Goal: Information Seeking & Learning: Learn about a topic

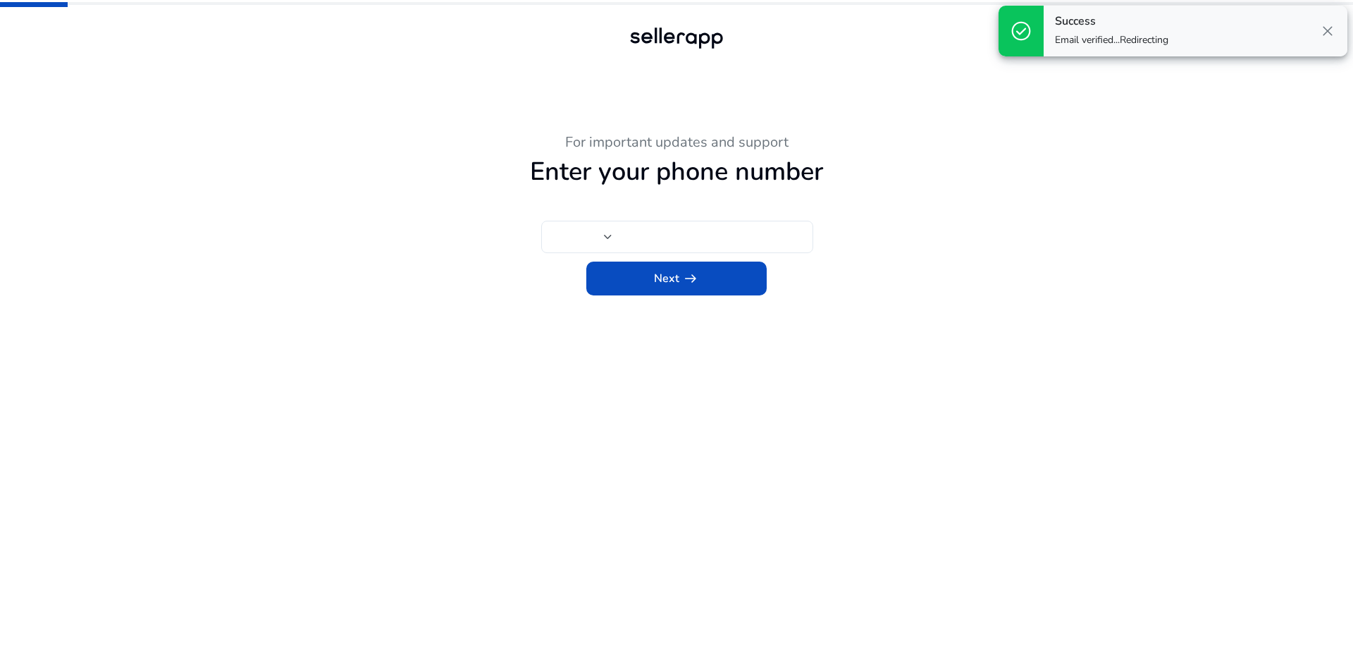
type input "***"
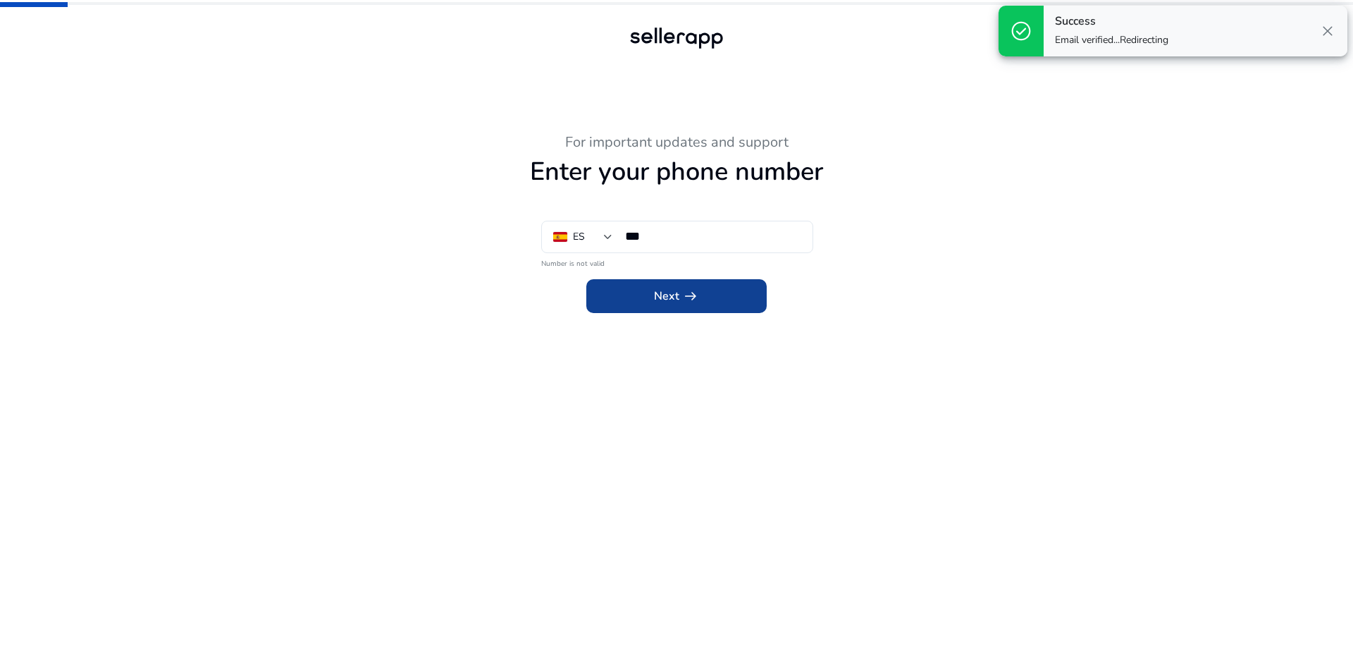
click at [673, 299] on span "Next arrow_right_alt" at bounding box center [676, 296] width 45 height 17
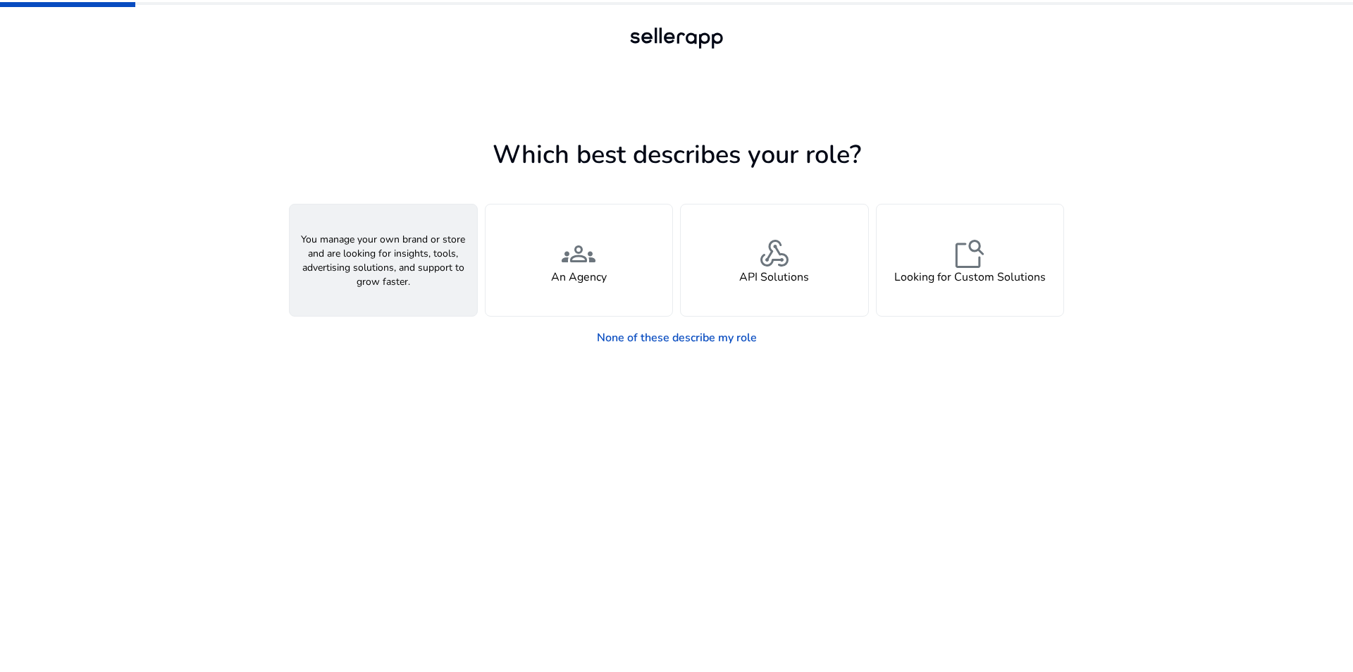
click at [393, 258] on span "person" at bounding box center [383, 254] width 34 height 34
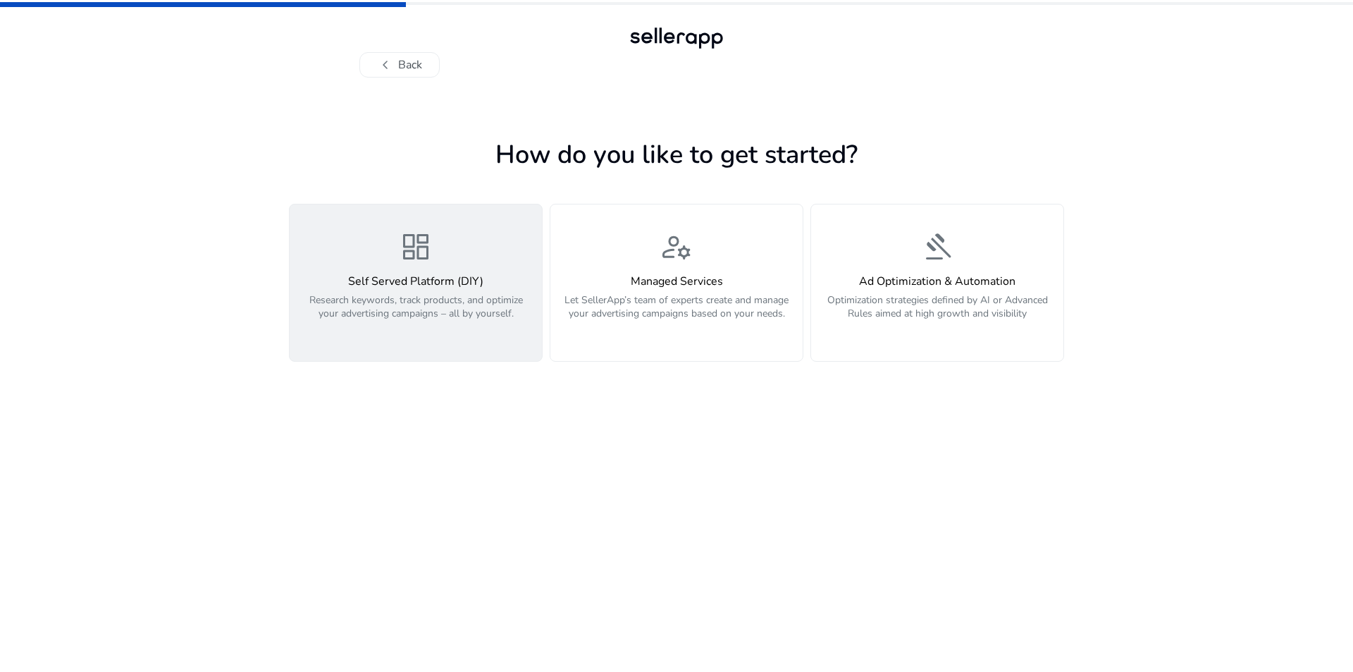
click at [396, 288] on h4 "Self Served Platform (DIY)" at bounding box center [415, 281] width 235 height 13
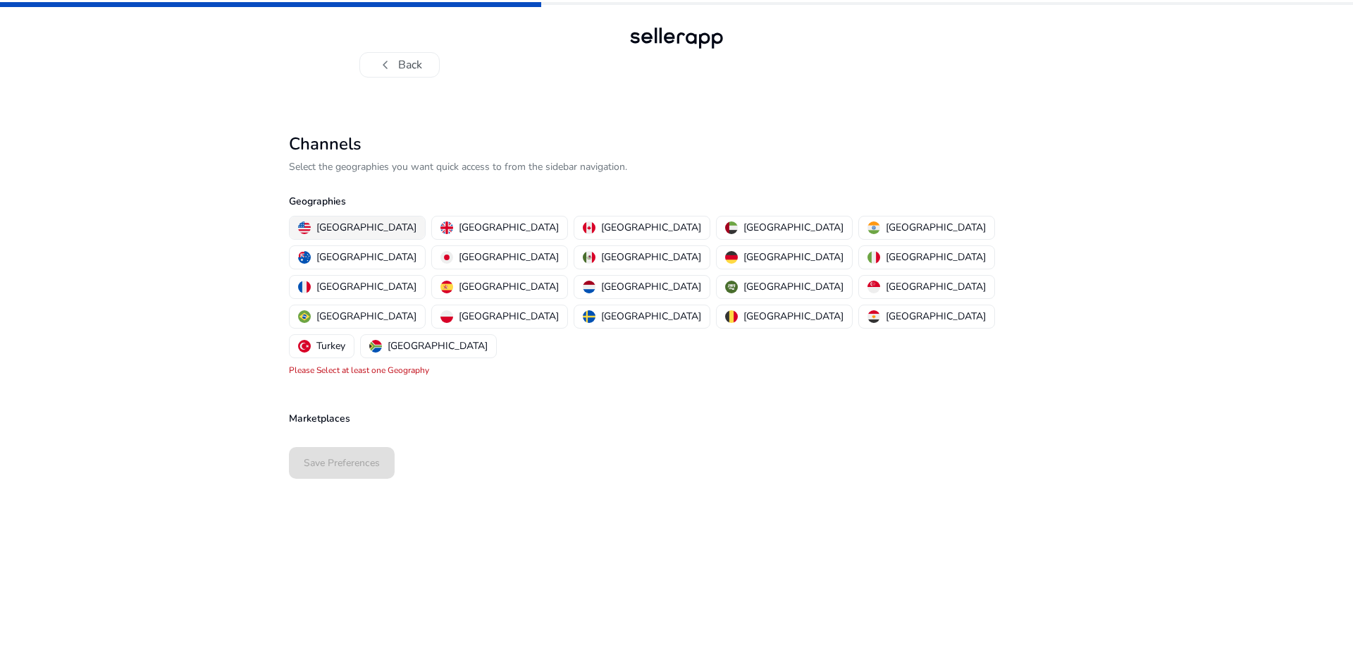
click at [326, 226] on p "[GEOGRAPHIC_DATA]" at bounding box center [366, 227] width 100 height 15
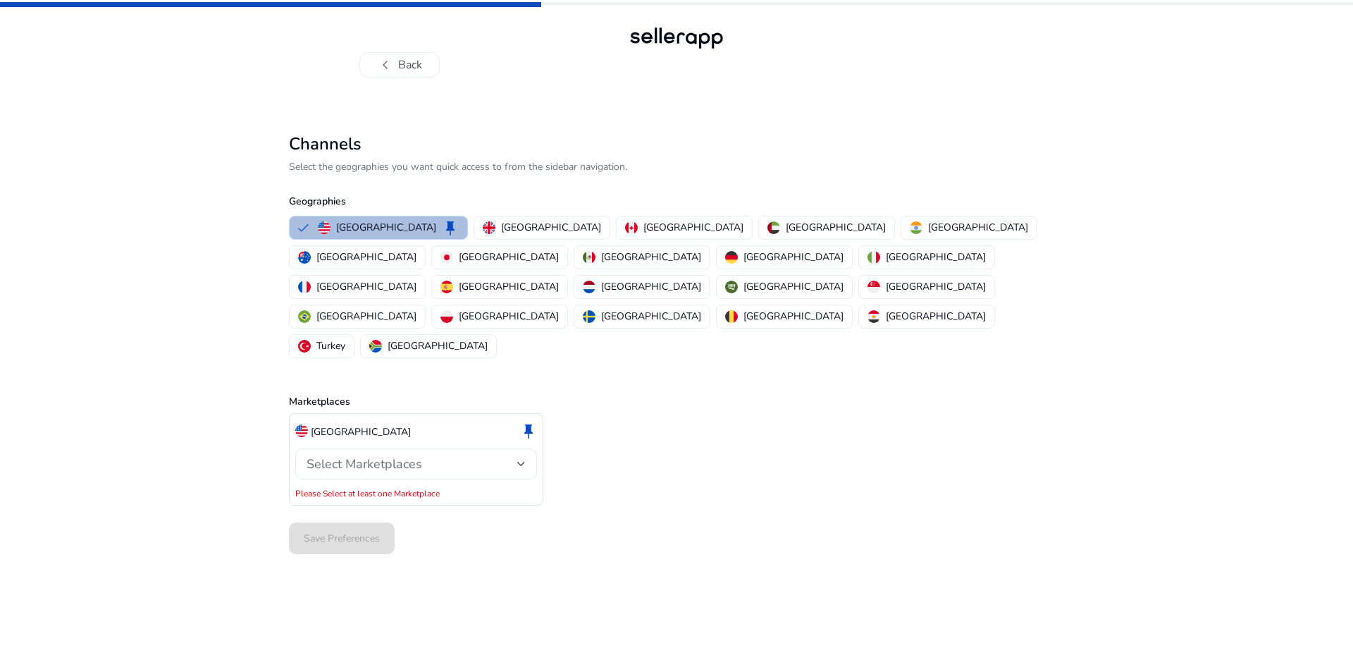
click at [521, 455] on div at bounding box center [521, 463] width 8 height 17
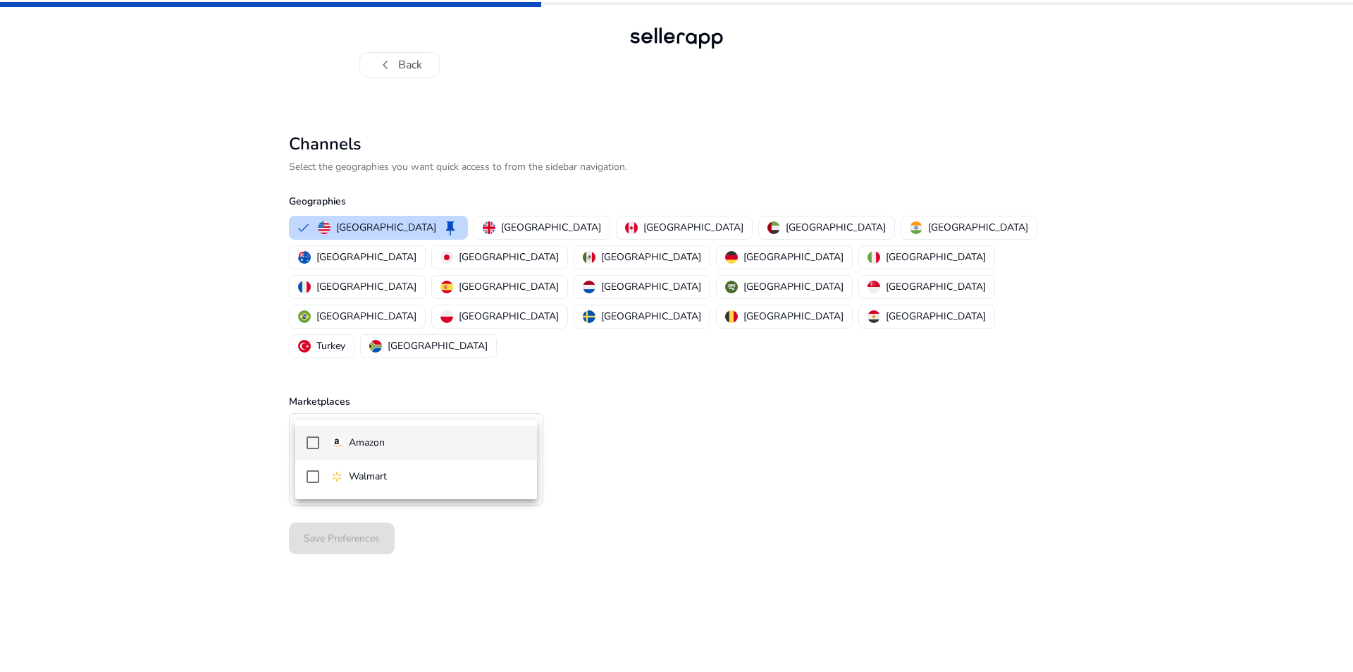
click at [400, 440] on span "Amazon" at bounding box center [428, 443] width 195 height 16
click at [233, 481] on div at bounding box center [676, 336] width 1353 height 672
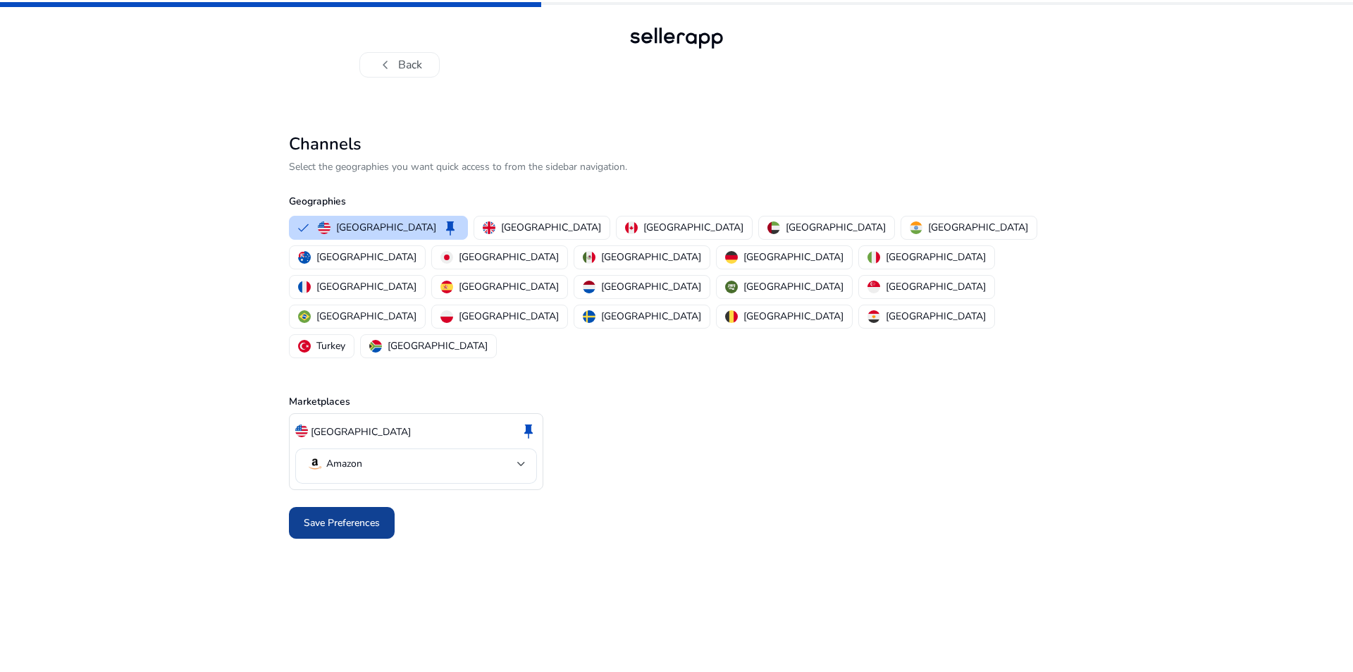
click at [336, 515] on span "Save Preferences" at bounding box center [342, 522] width 76 height 15
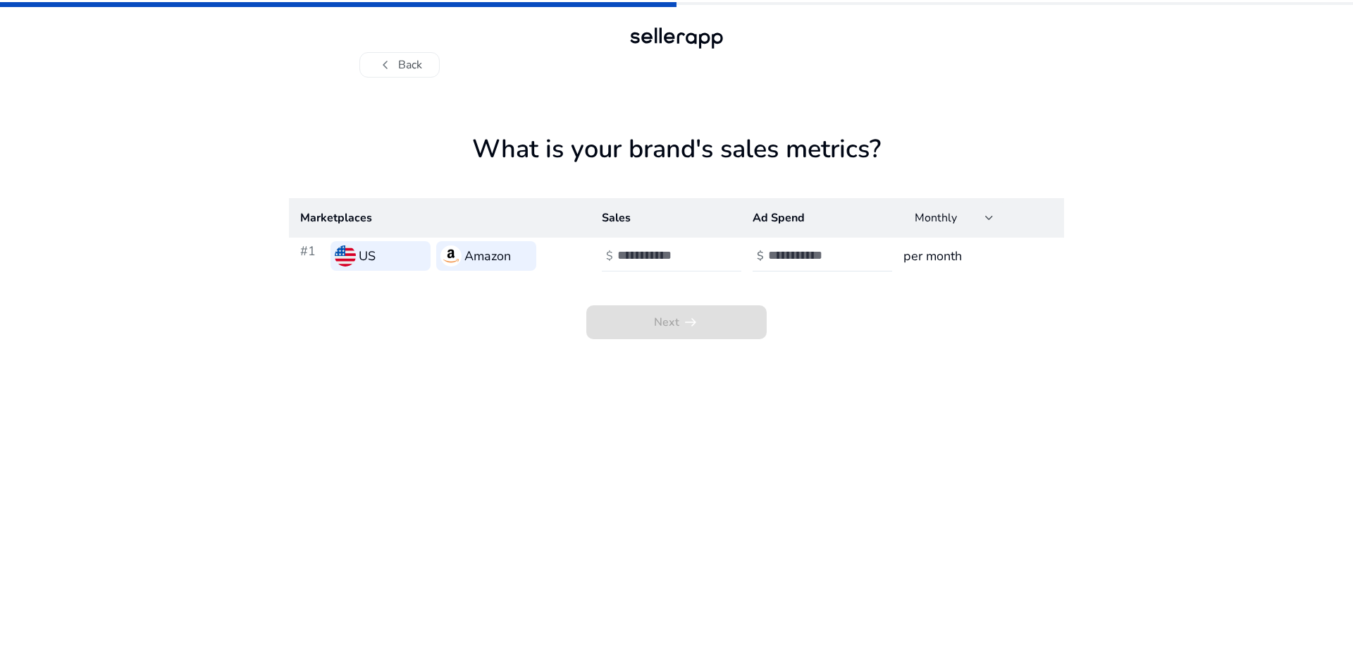
click at [643, 258] on input "number" at bounding box center [664, 255] width 95 height 16
type input "**"
click at [785, 256] on input "number" at bounding box center [815, 255] width 95 height 16
type input "***"
click at [644, 326] on span at bounding box center [676, 322] width 180 height 34
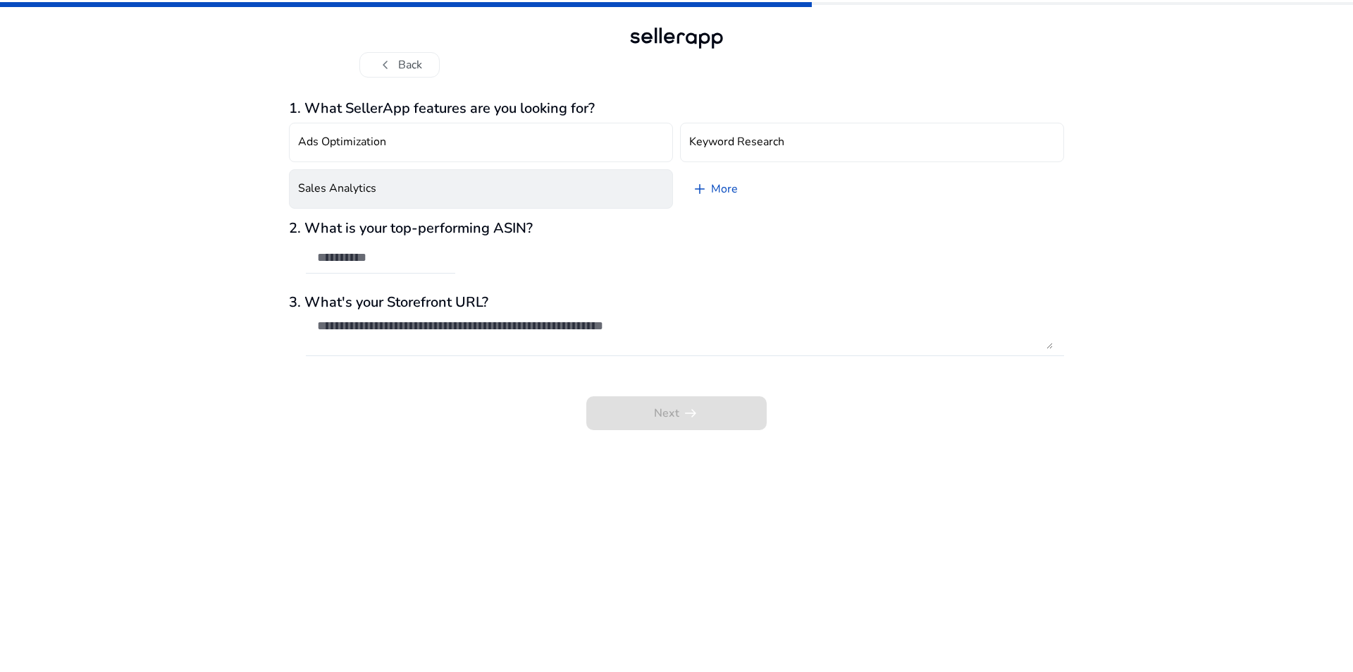
click at [448, 194] on button "Sales Analytics" at bounding box center [481, 188] width 384 height 39
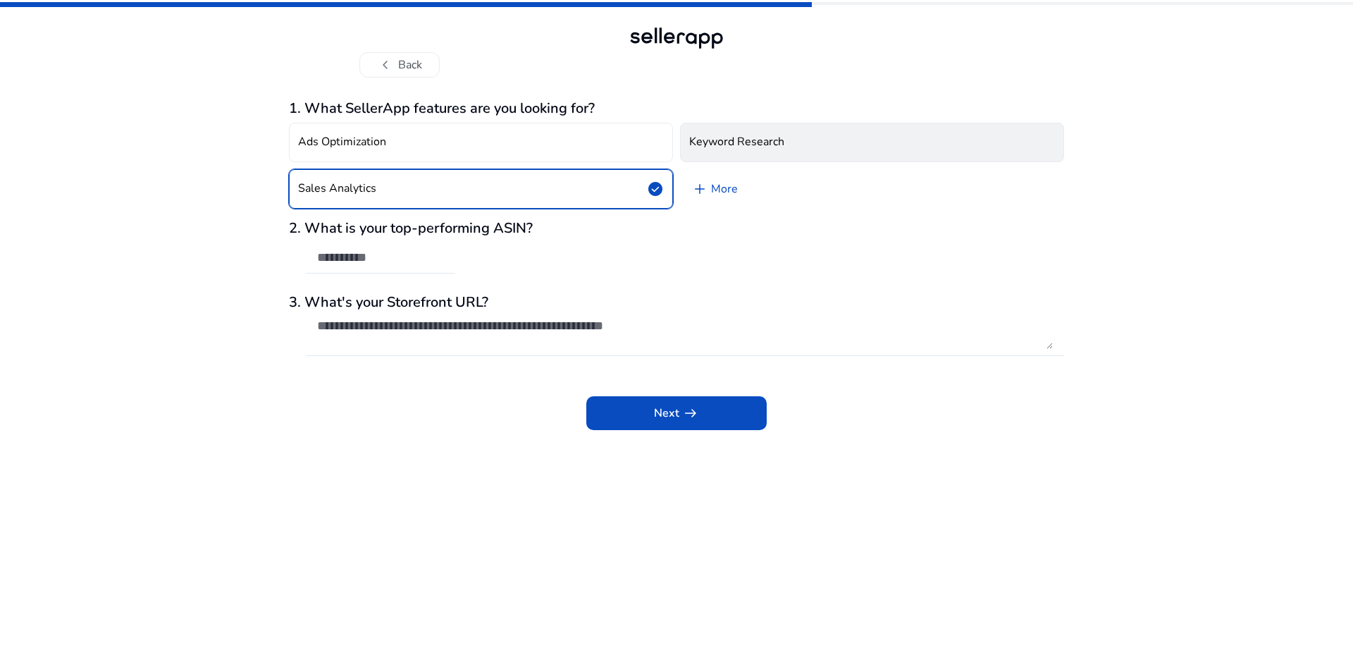
click at [799, 139] on button "Keyword Research" at bounding box center [872, 142] width 384 height 39
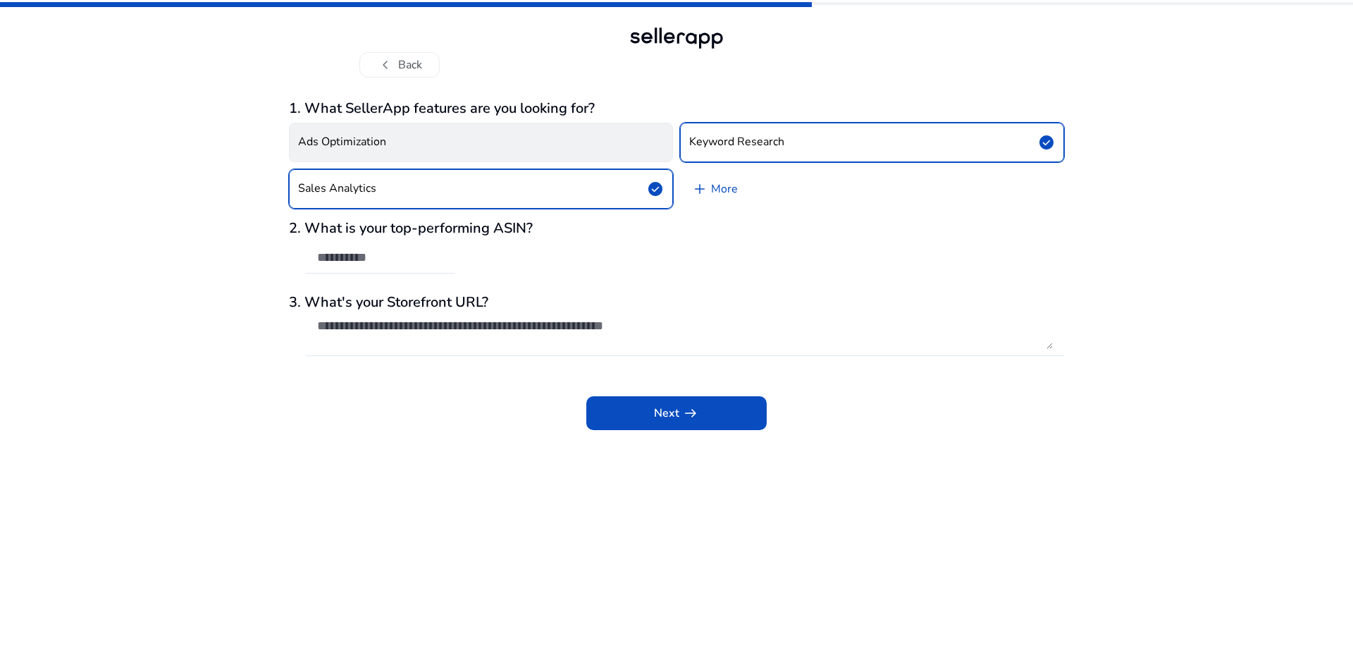
click at [598, 143] on button "Ads Optimization" at bounding box center [481, 142] width 384 height 39
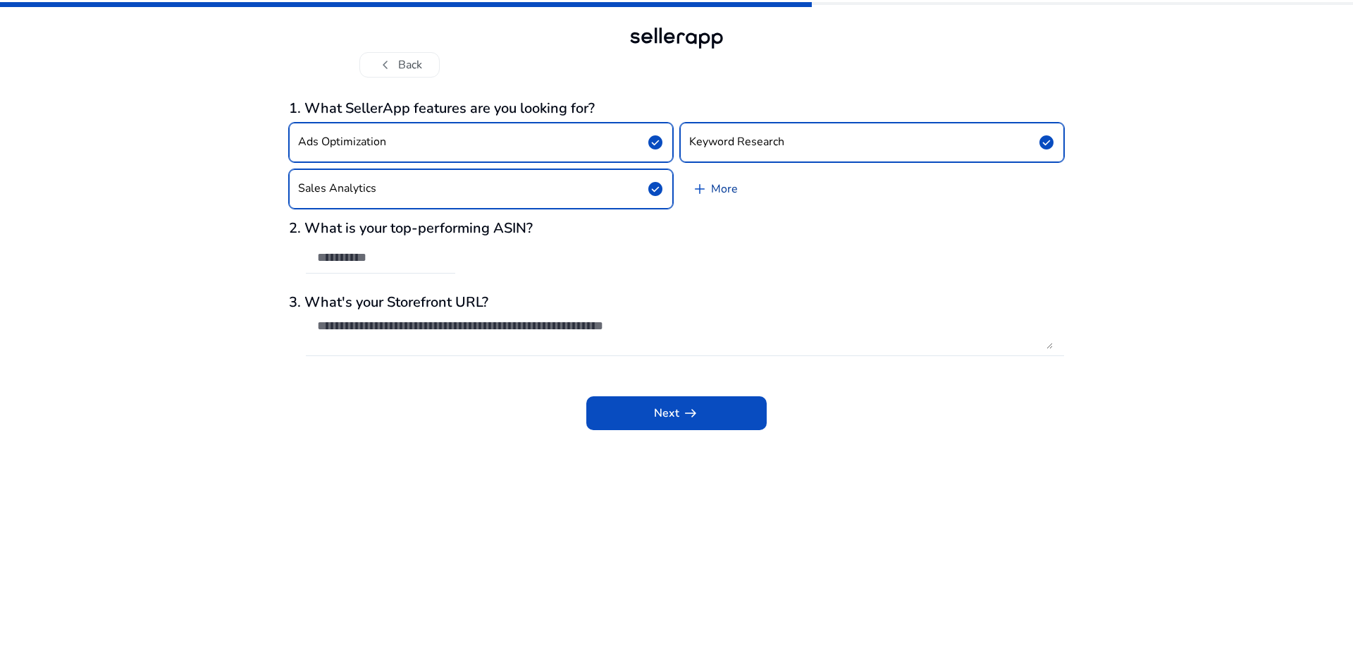
click at [709, 189] on link "add More" at bounding box center [714, 188] width 69 height 39
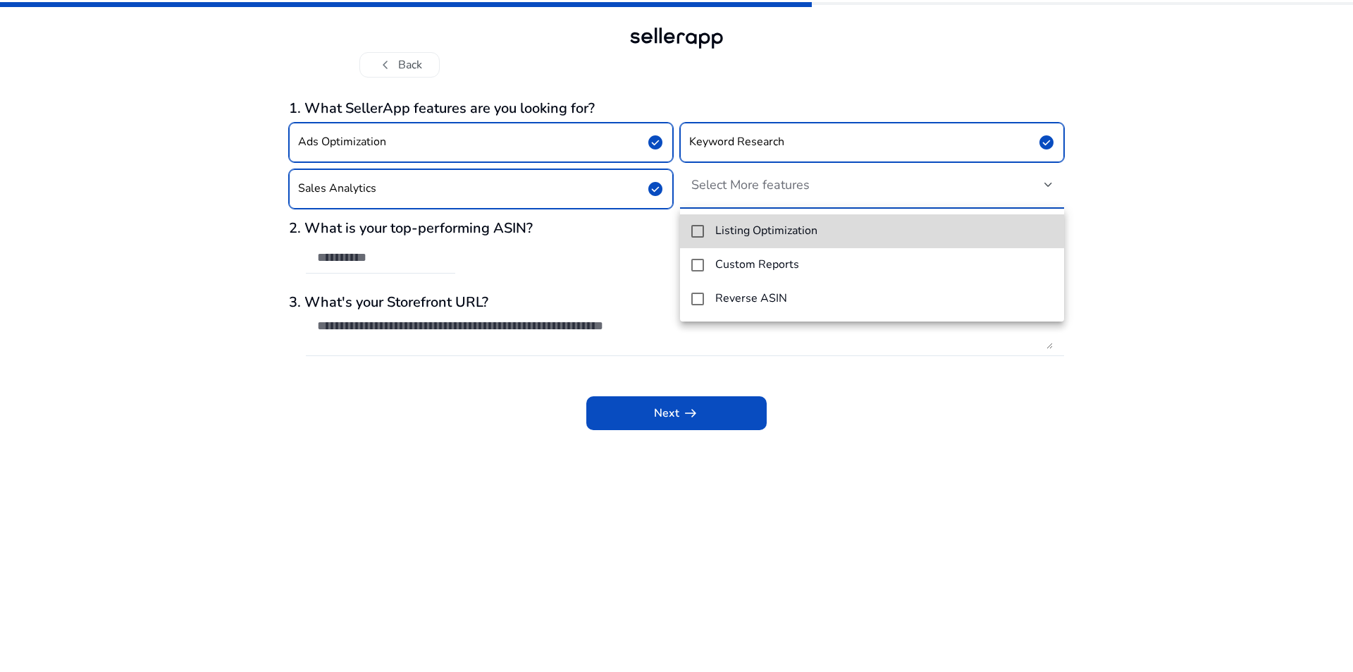
click at [729, 225] on h4 "Listing Optimization" at bounding box center [766, 230] width 102 height 13
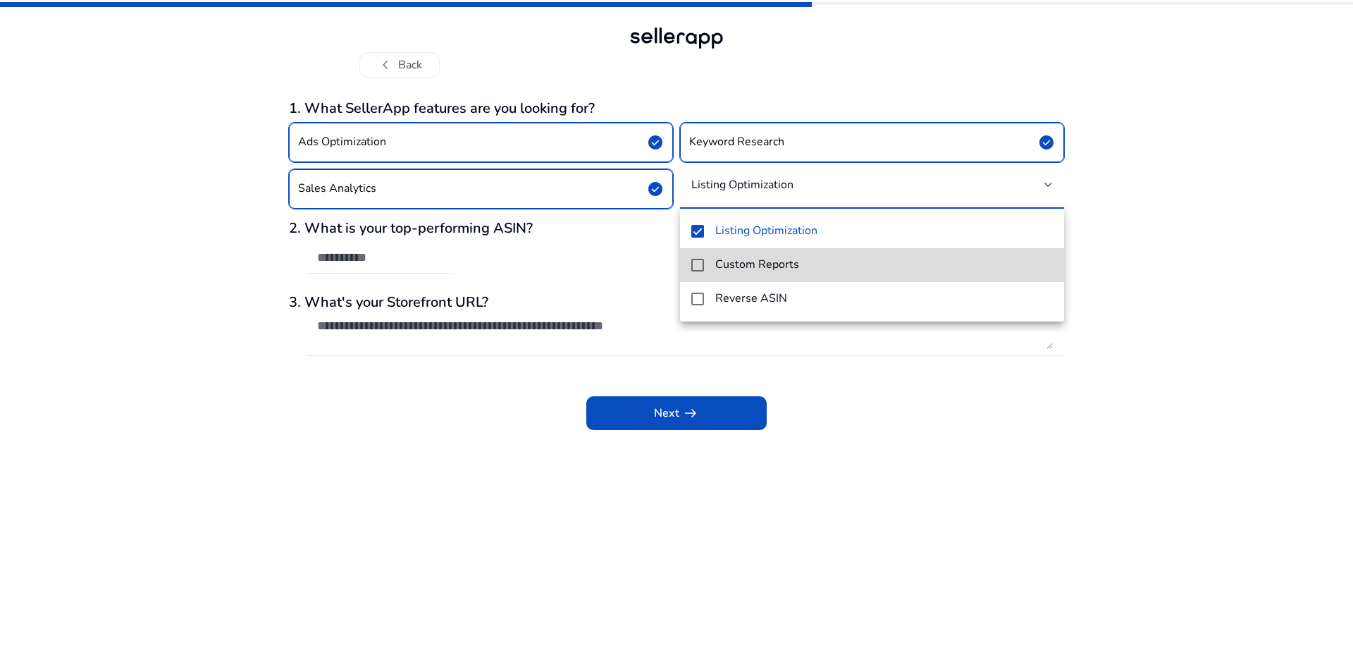
click at [697, 264] on mat-pseudo-checkbox at bounding box center [697, 265] width 13 height 13
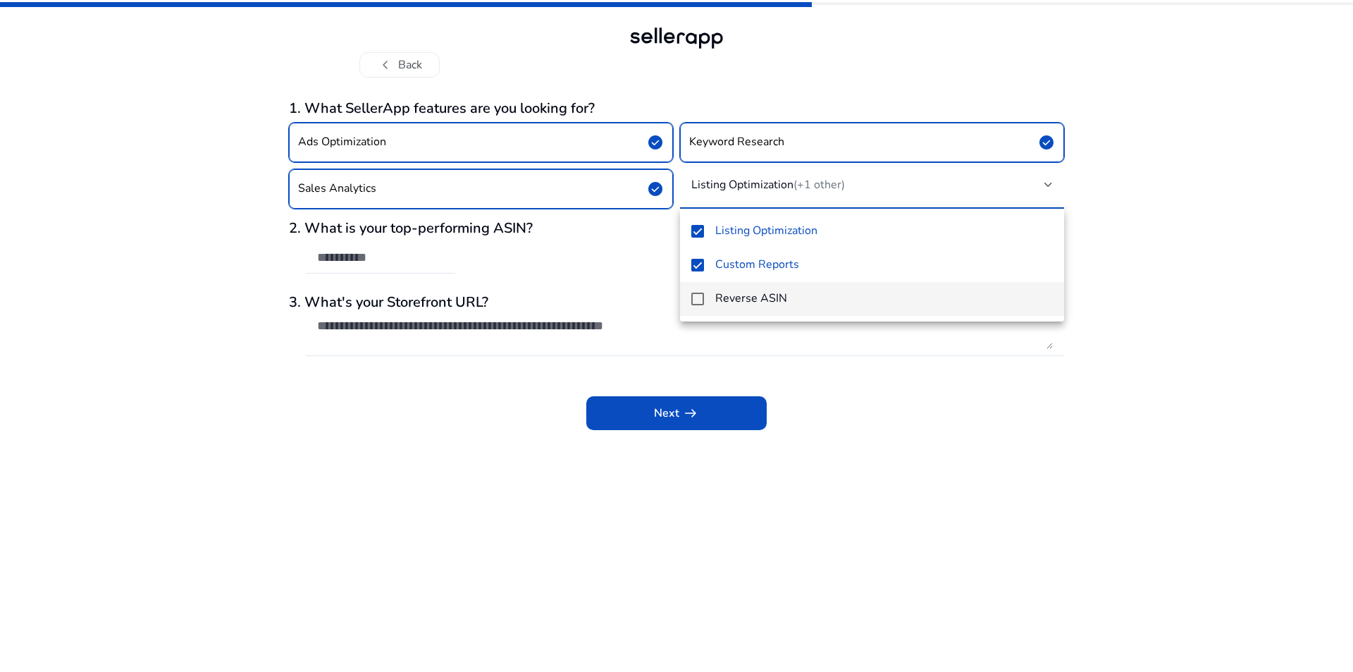
click at [700, 298] on mat-pseudo-checkbox at bounding box center [697, 298] width 13 height 13
click at [678, 412] on div at bounding box center [676, 336] width 1353 height 672
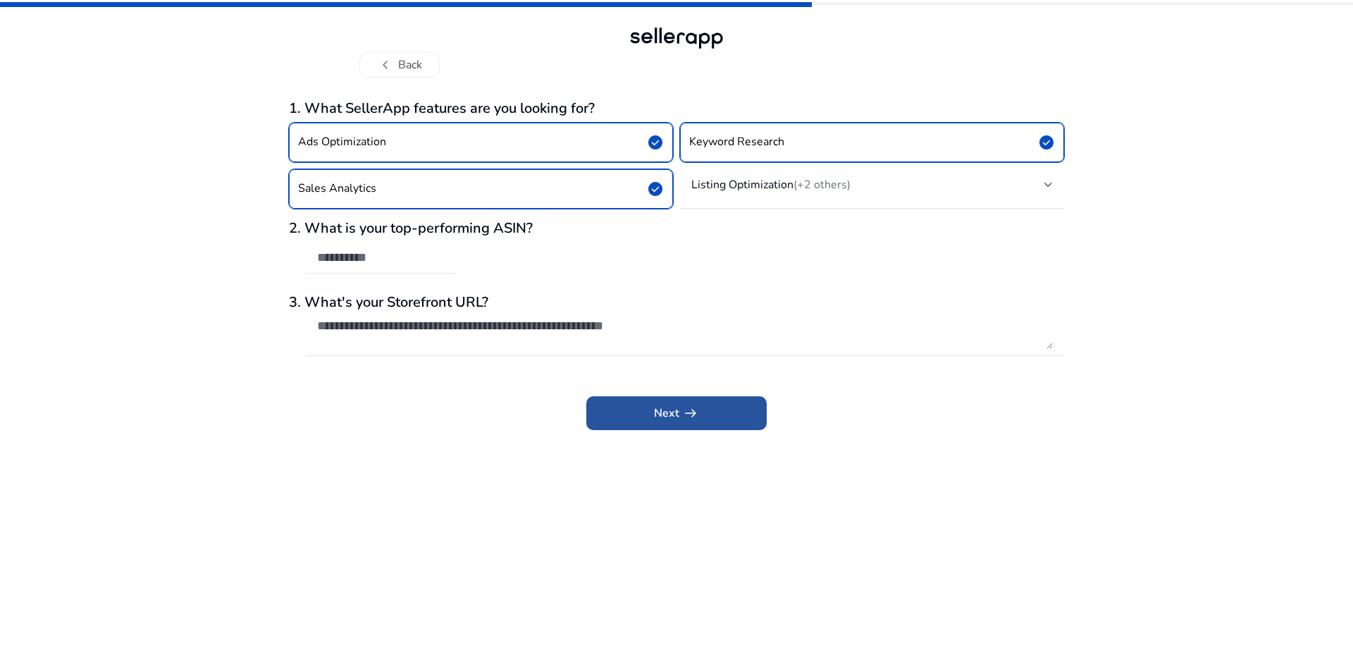
click at [672, 419] on span "Next arrow_right_alt" at bounding box center [676, 413] width 45 height 17
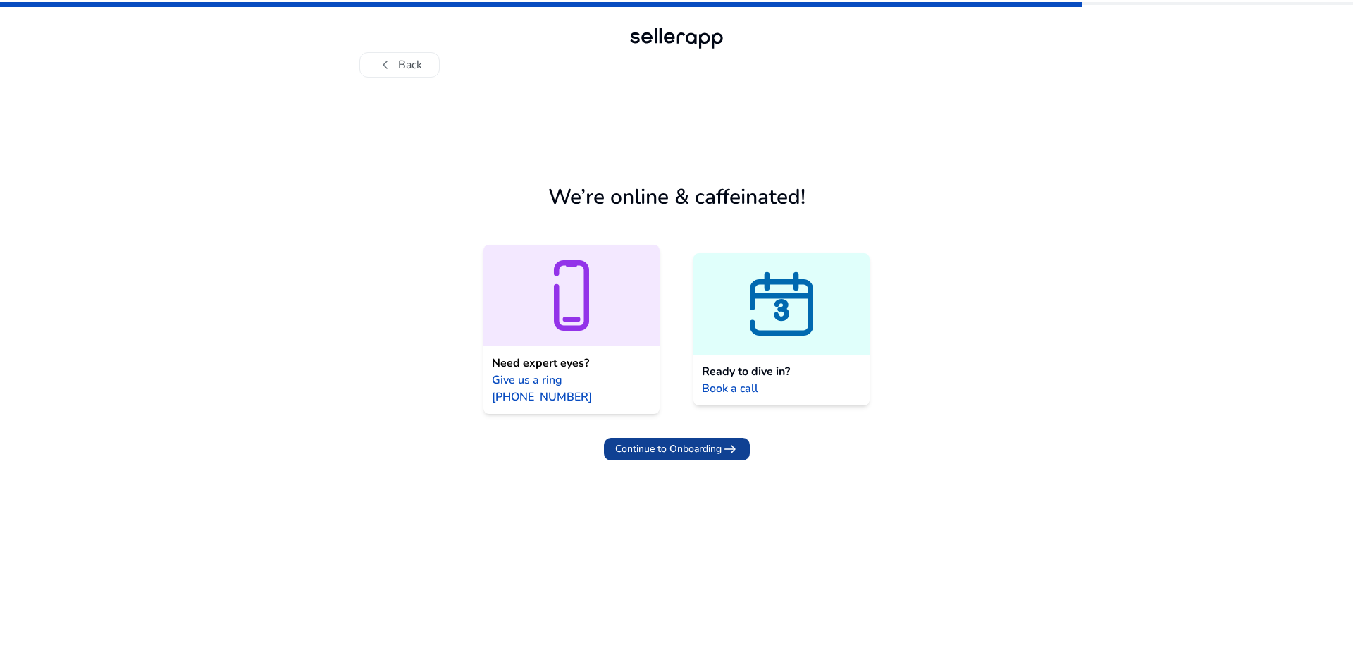
click at [691, 441] on span "Continue to Onboarding" at bounding box center [668, 448] width 106 height 15
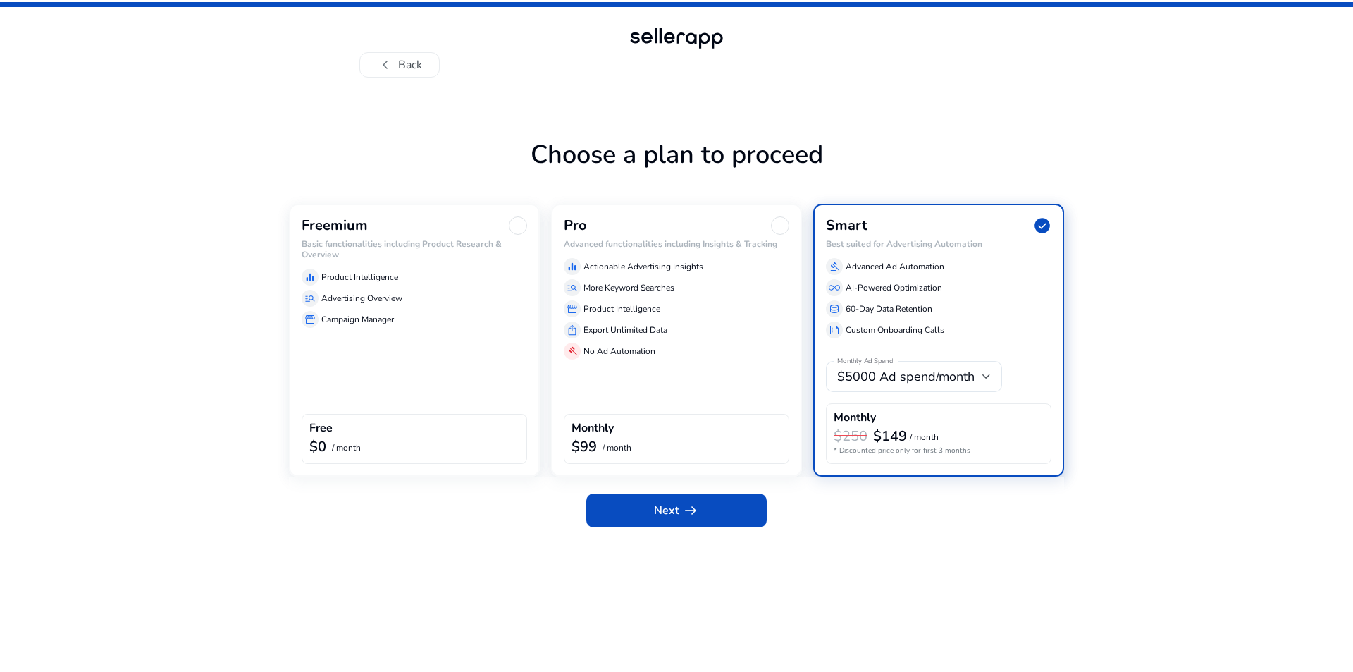
click at [377, 381] on div "Freemium Basic functionalities including Product Research & Overview equalizer …" at bounding box center [414, 340] width 251 height 273
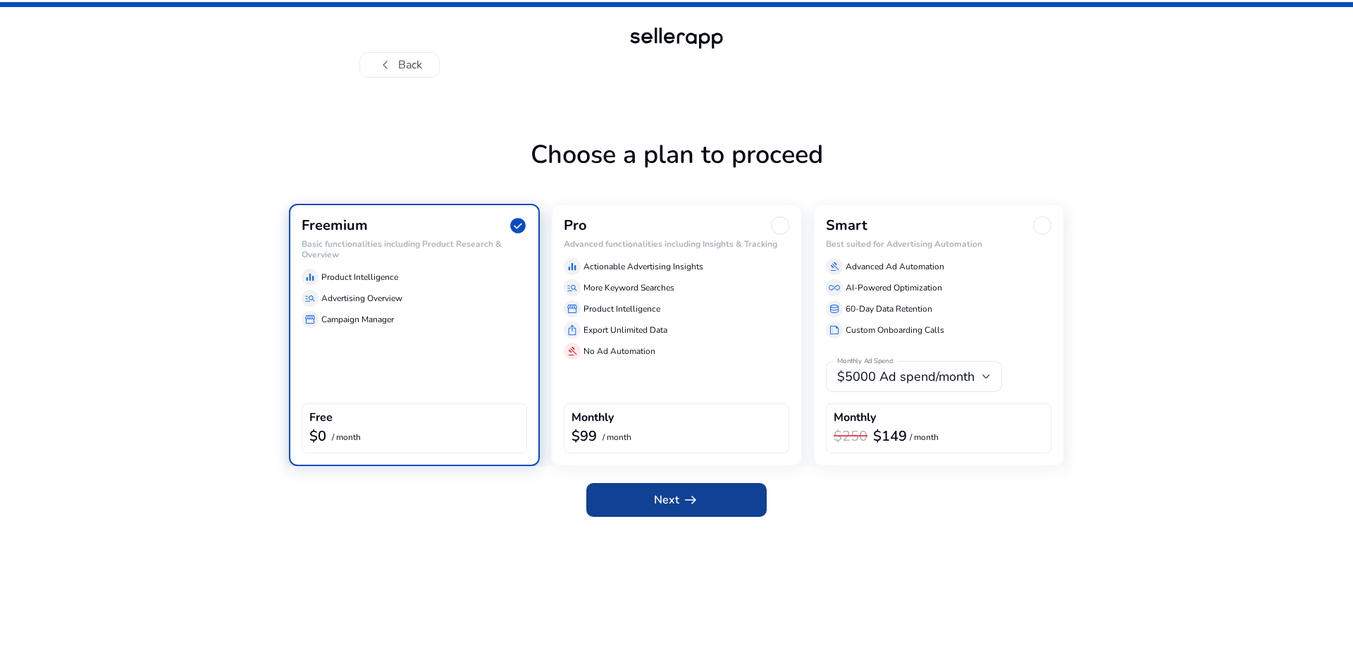
click at [684, 502] on span "arrow_right_alt" at bounding box center [690, 499] width 17 height 17
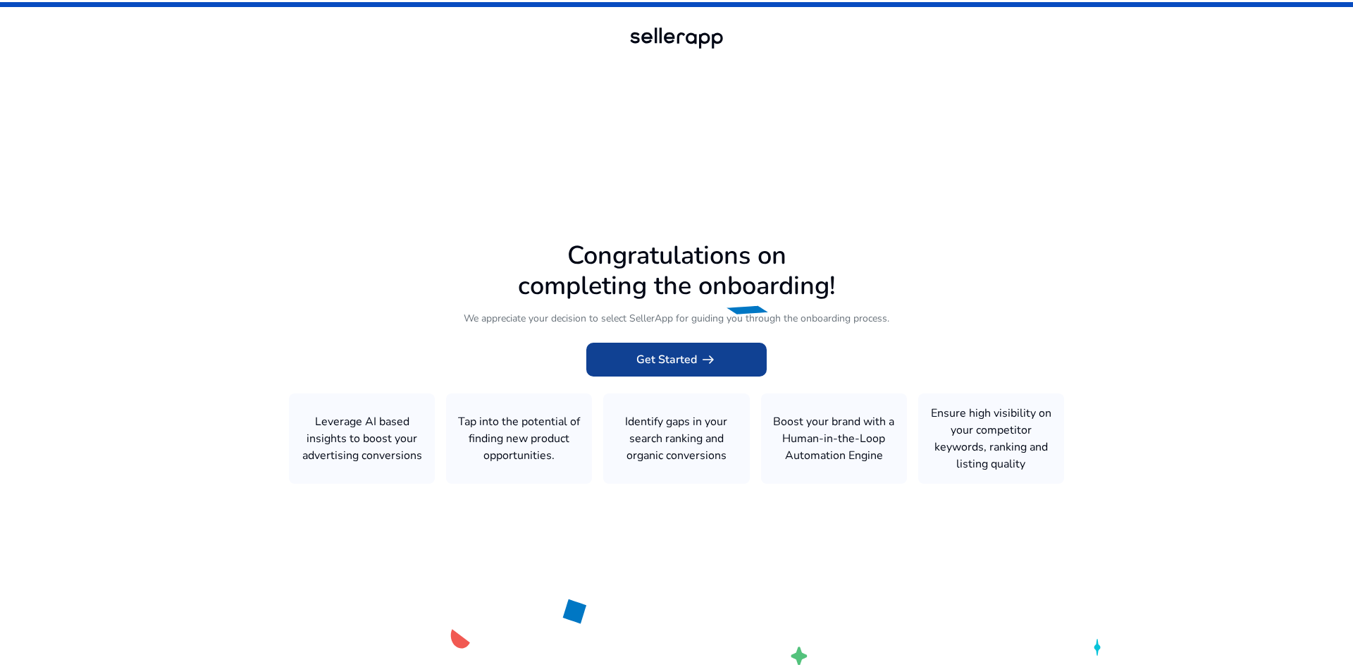
click at [682, 357] on span "Get Started arrow_right_alt" at bounding box center [676, 359] width 80 height 17
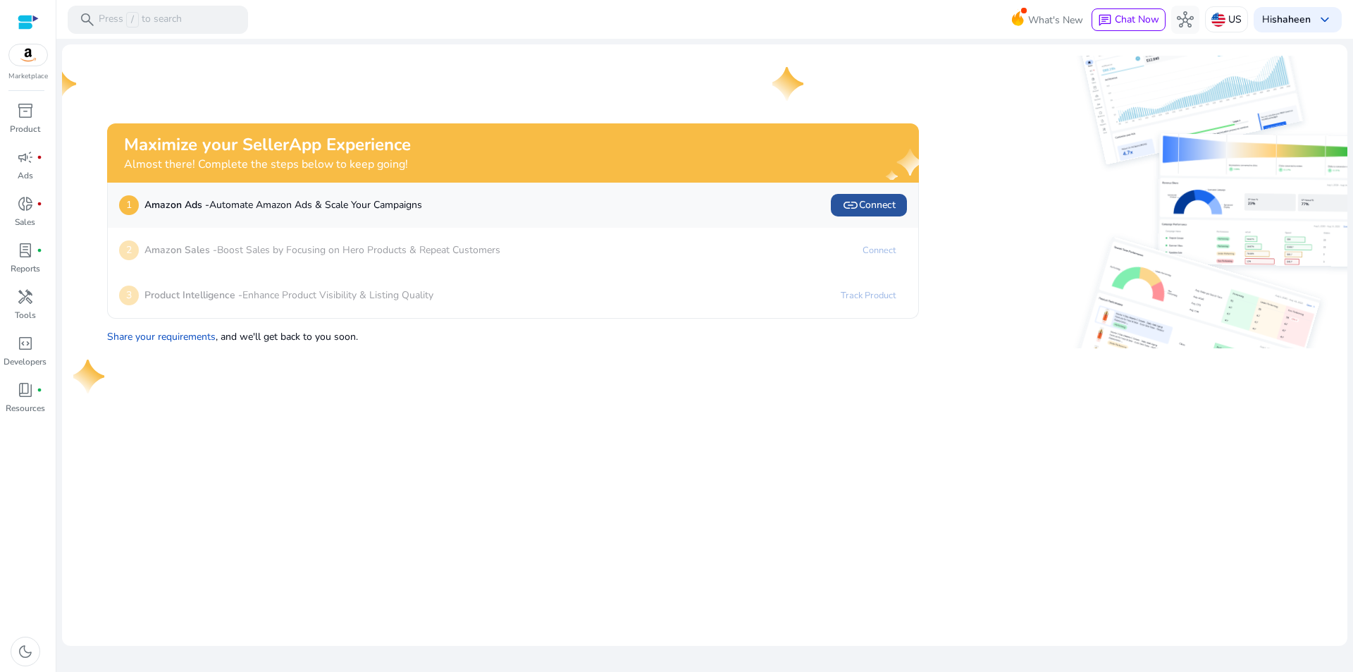
click at [858, 207] on span "link" at bounding box center [850, 205] width 17 height 17
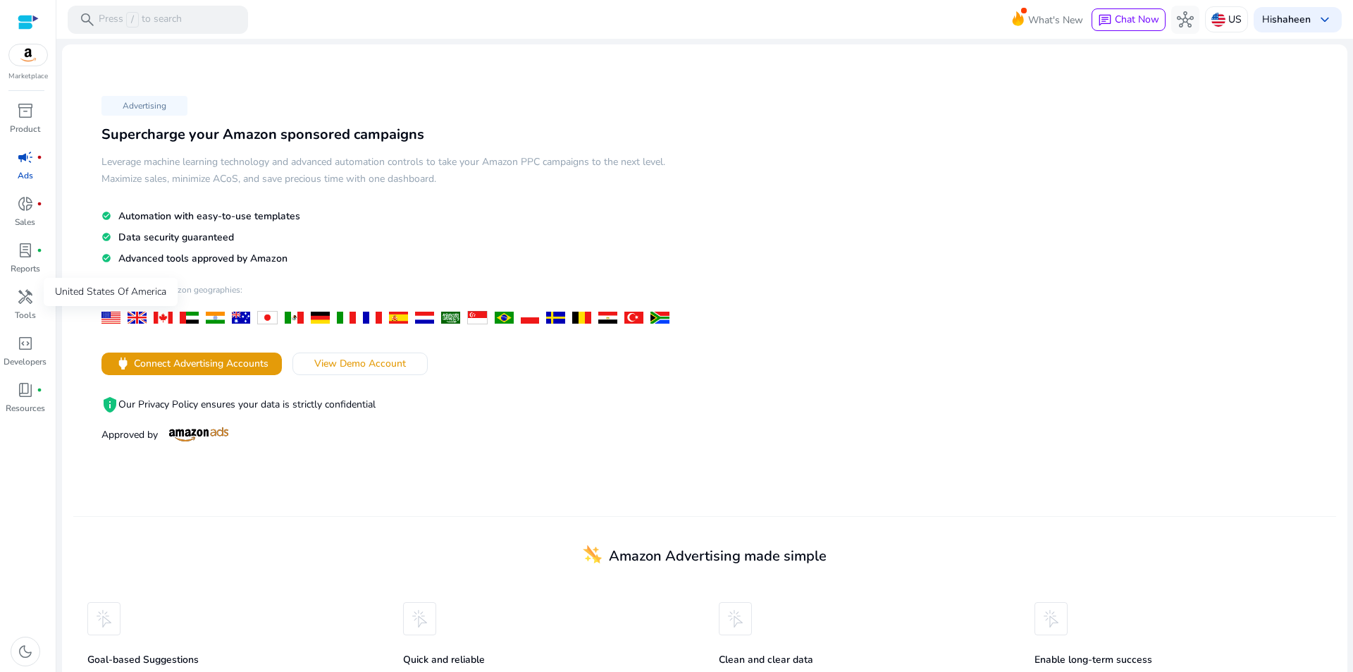
click at [114, 315] on div at bounding box center [110, 318] width 19 height 12
click at [979, 281] on div "Advertising Supercharge your Amazon sponsored campaigns Leverage machine learni…" at bounding box center [704, 286] width 1263 height 460
click at [154, 17] on p "Press / to search" at bounding box center [140, 20] width 83 height 16
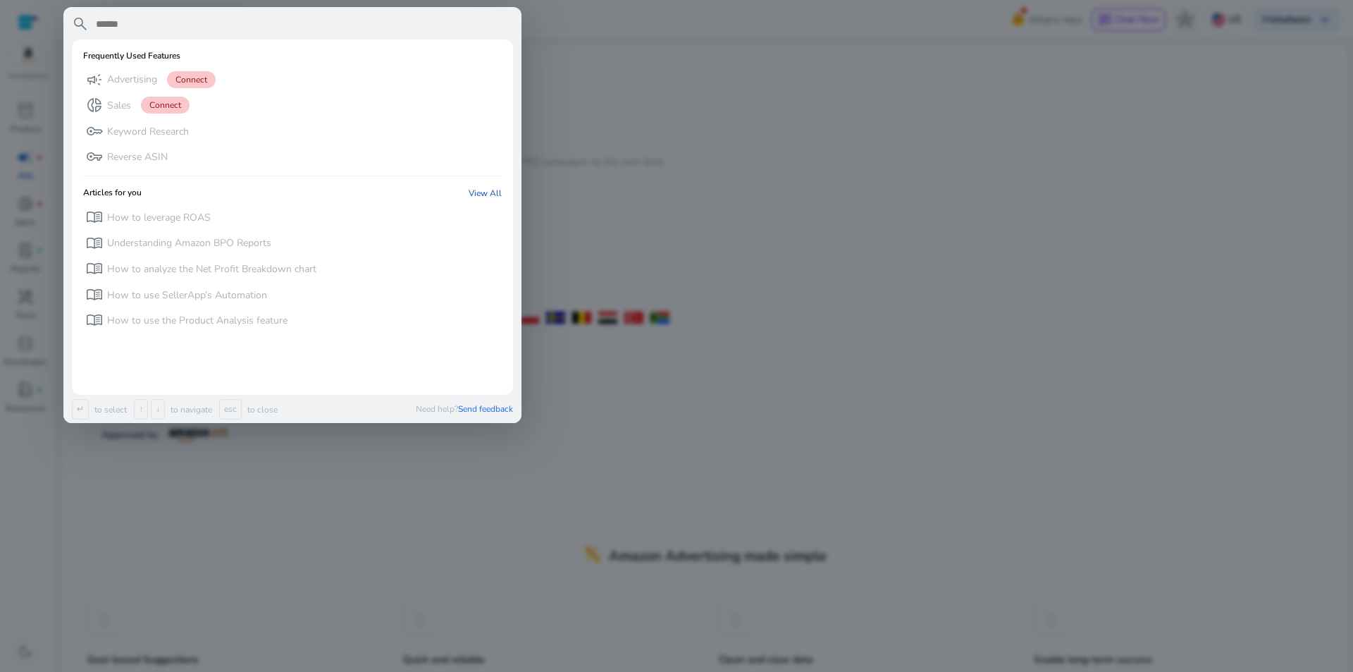
click at [691, 155] on div at bounding box center [676, 336] width 1353 height 672
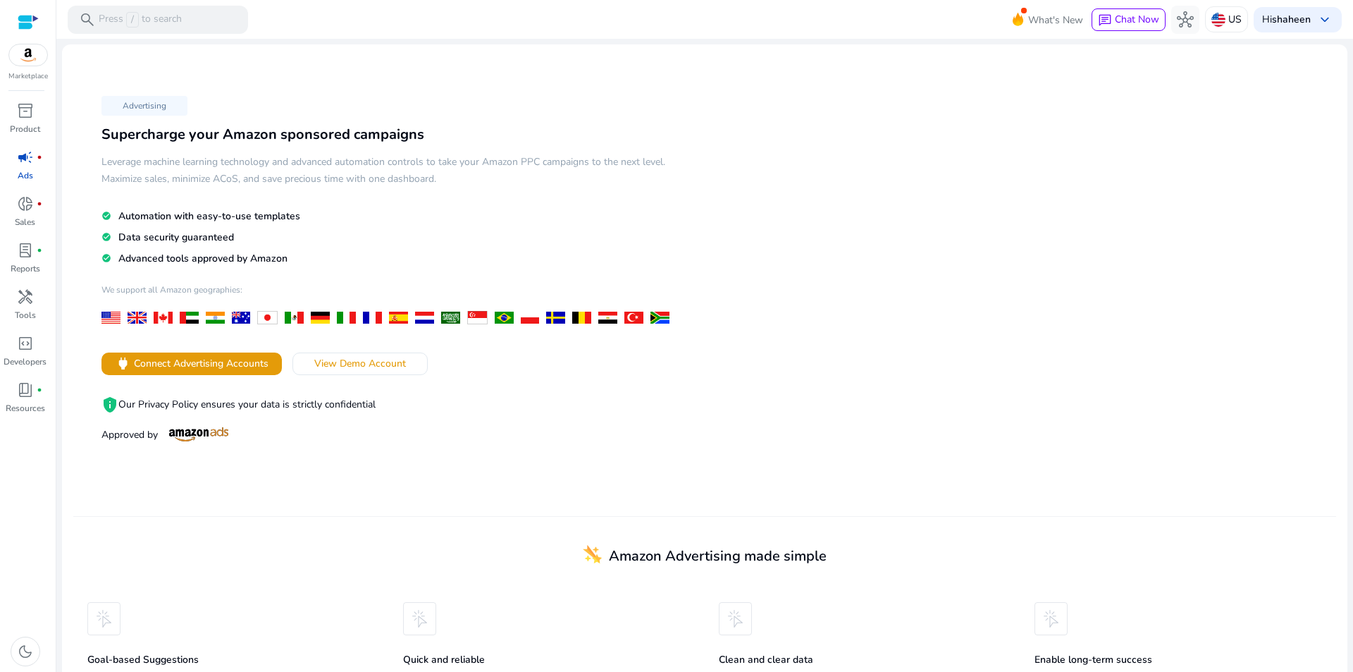
click at [30, 53] on img at bounding box center [28, 54] width 38 height 21
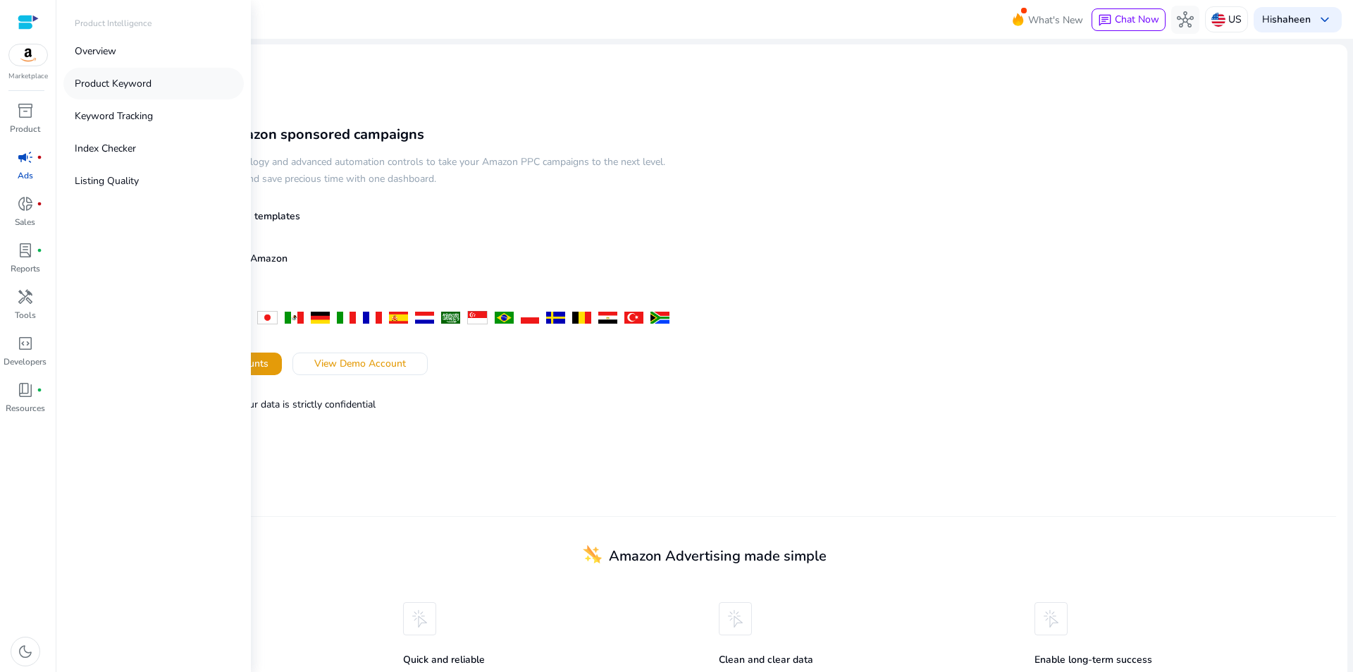
click at [106, 82] on p "Product Keyword" at bounding box center [113, 83] width 77 height 15
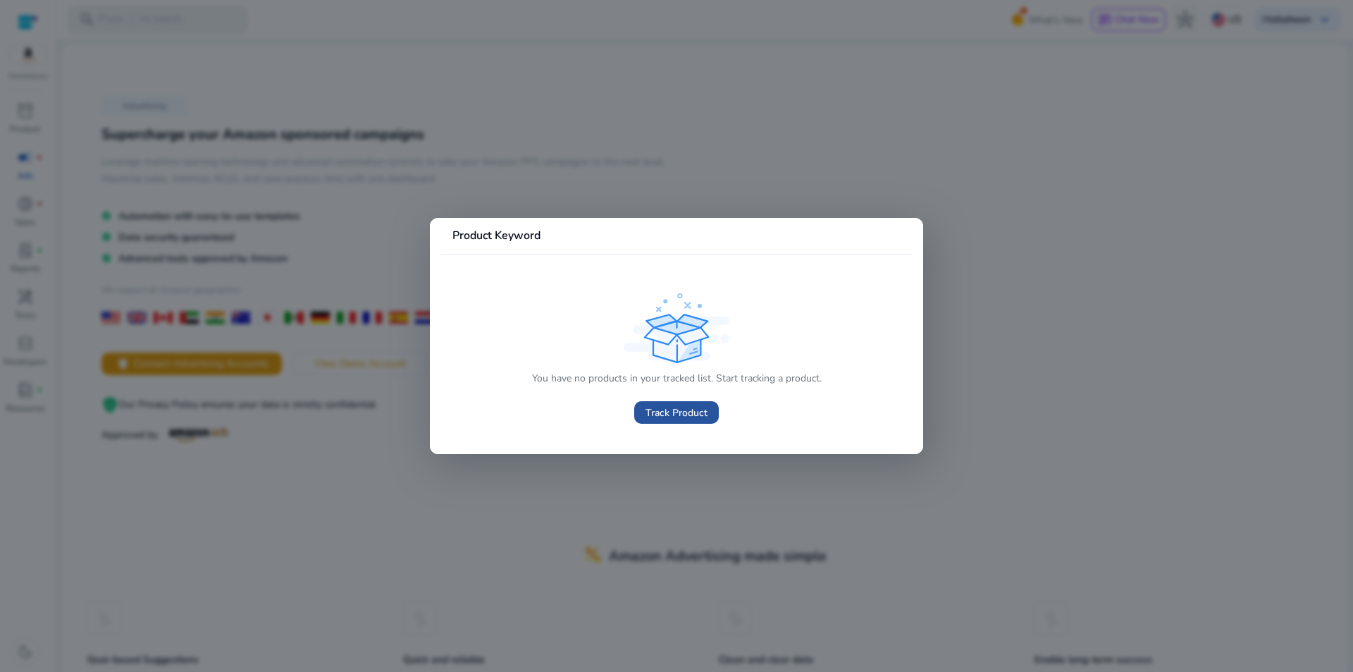
click at [679, 409] on span "Track Product" at bounding box center [677, 412] width 62 height 15
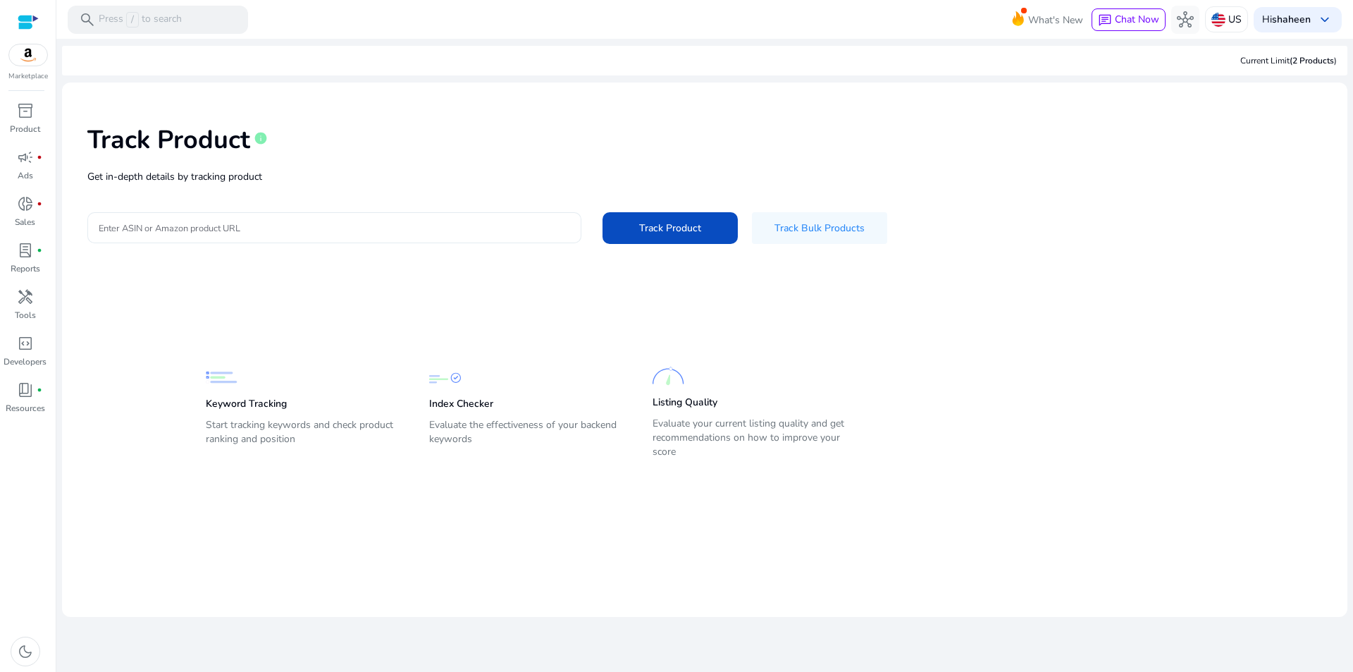
click at [180, 230] on input "Enter ASIN or Amazon product URL" at bounding box center [334, 228] width 471 height 16
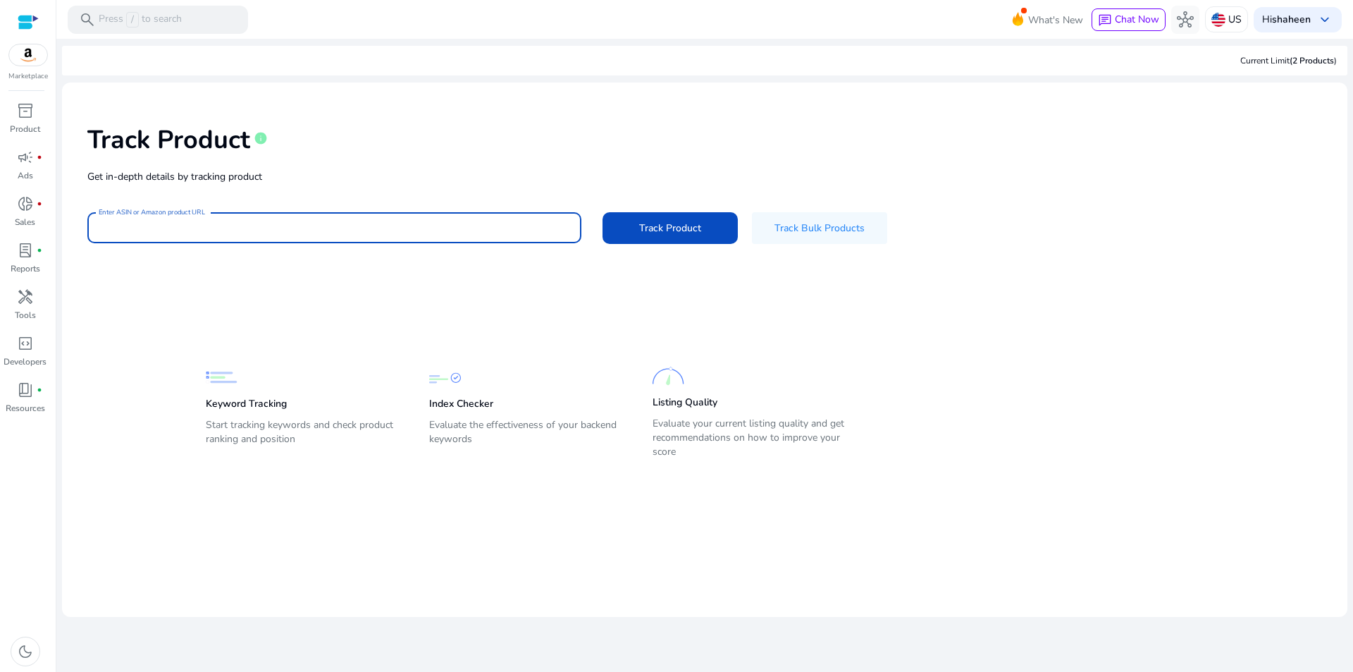
click at [192, 224] on input "Enter ASIN or Amazon product URL" at bounding box center [334, 228] width 471 height 16
paste input "******"
type input "******"
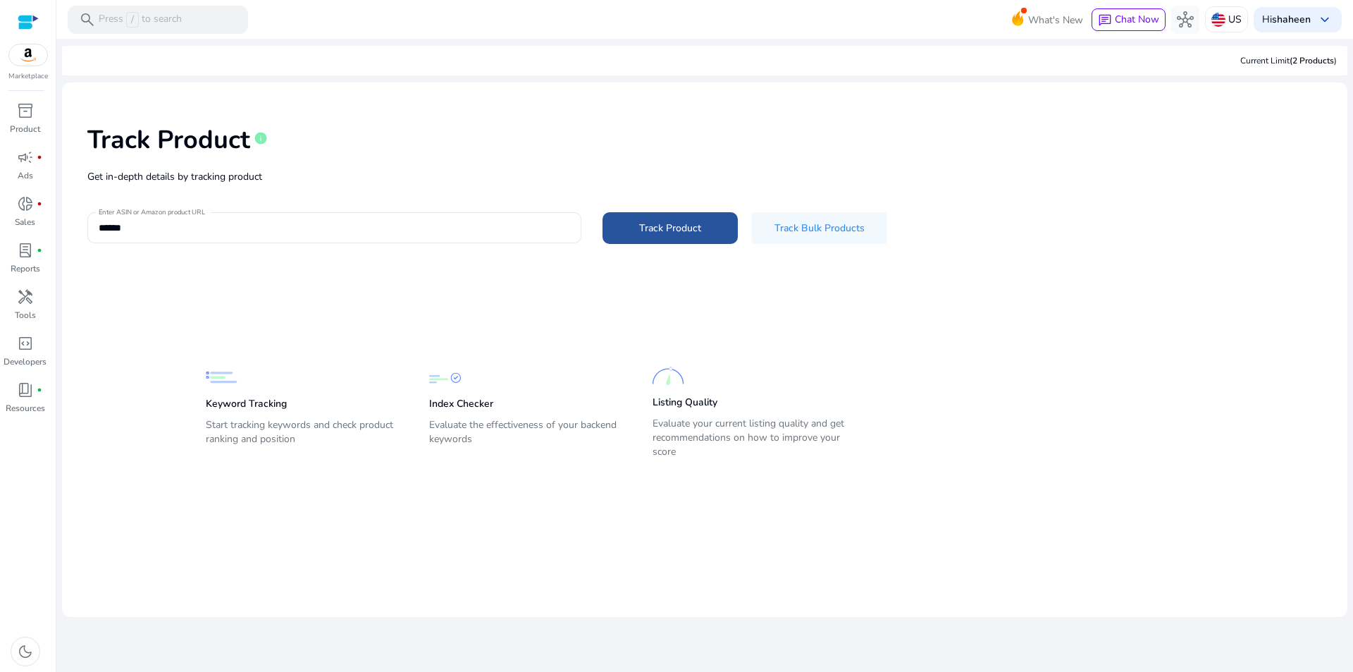
click at [679, 231] on span "Track Product" at bounding box center [670, 228] width 62 height 15
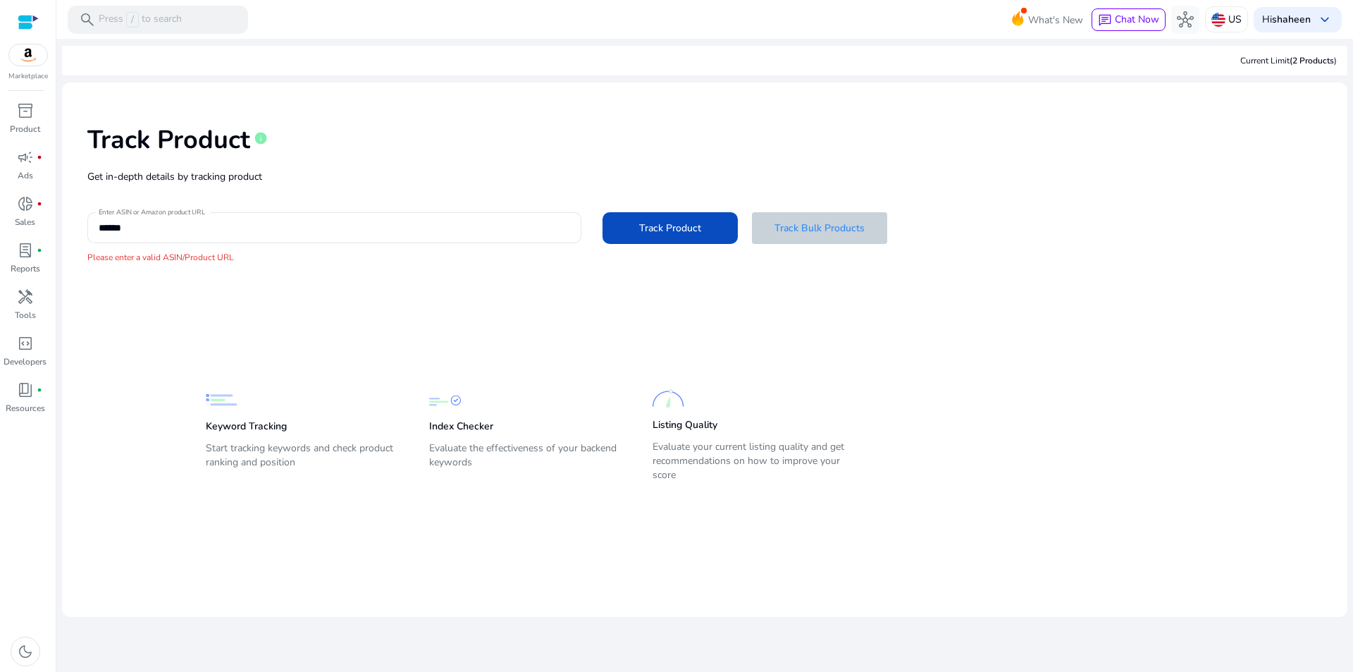
click at [830, 233] on span "Track Bulk Products" at bounding box center [820, 228] width 90 height 15
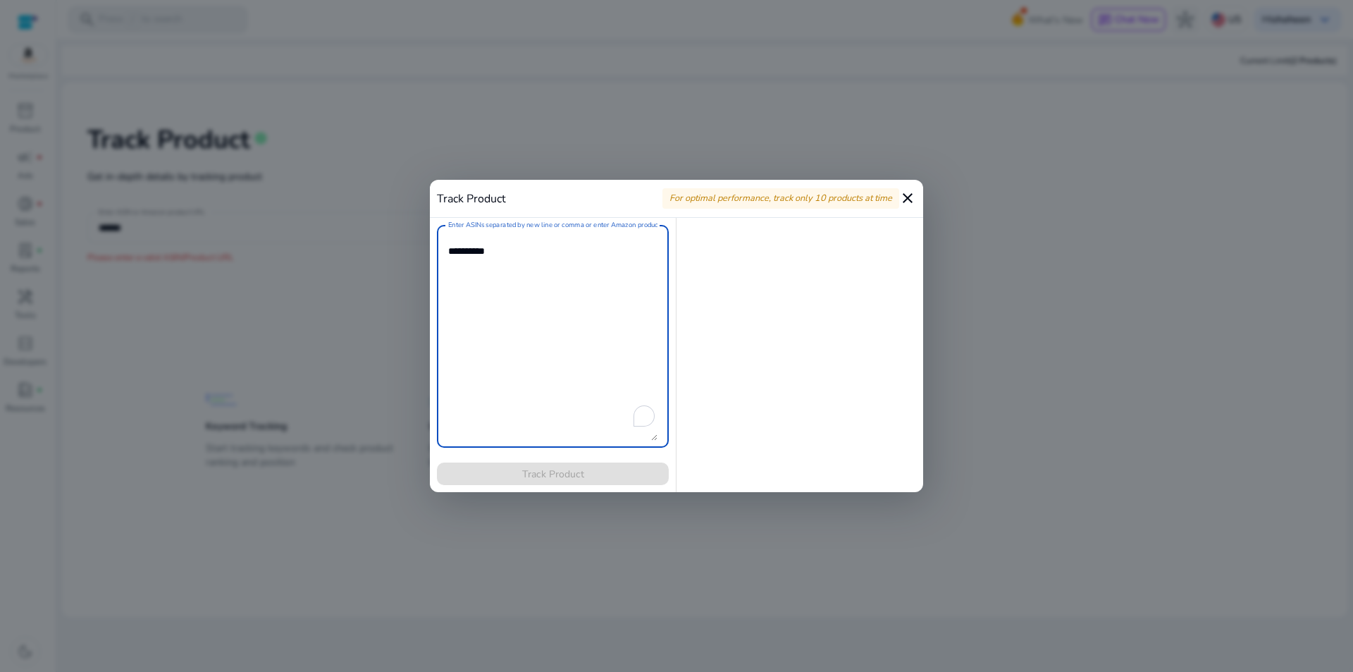
click at [514, 271] on textarea "Enter ASINs separated by new line or comma or enter Amazon product page URL" at bounding box center [552, 336] width 209 height 209
paste textarea "******"
type textarea "******"
click at [565, 481] on span at bounding box center [553, 474] width 232 height 34
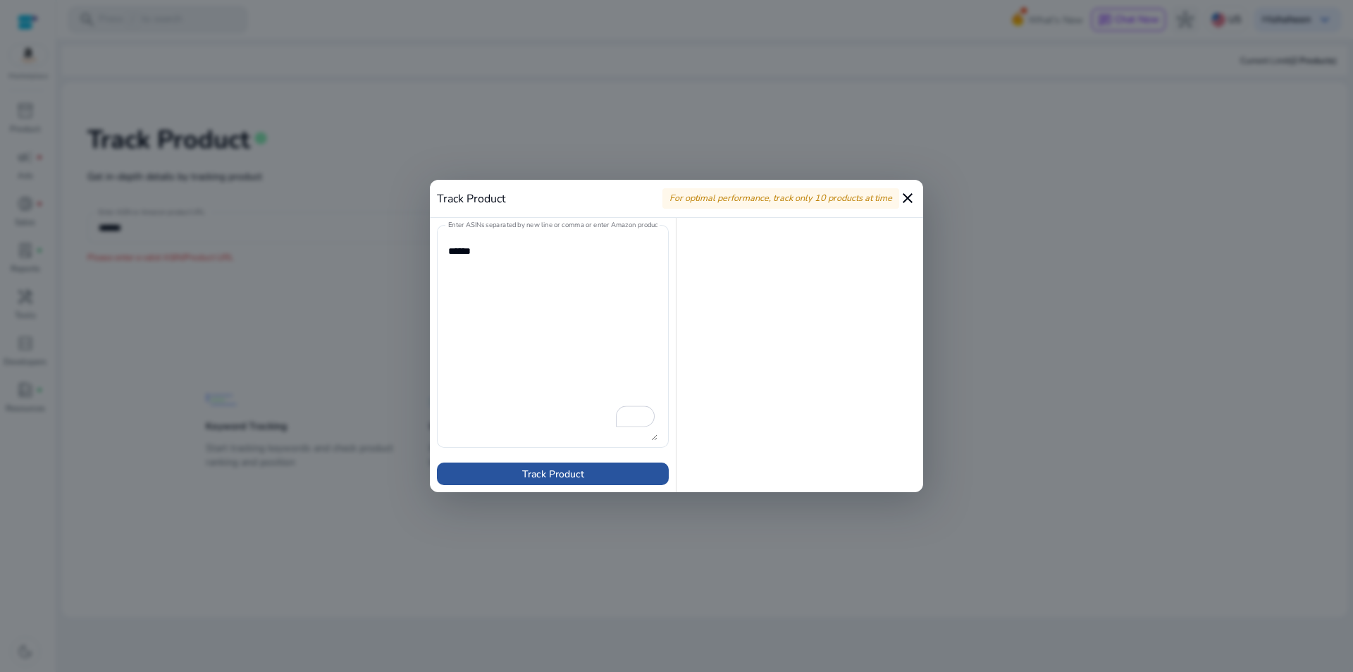
click at [565, 474] on span "Track Product" at bounding box center [553, 474] width 62 height 15
click at [906, 192] on mat-icon "close" at bounding box center [907, 198] width 17 height 17
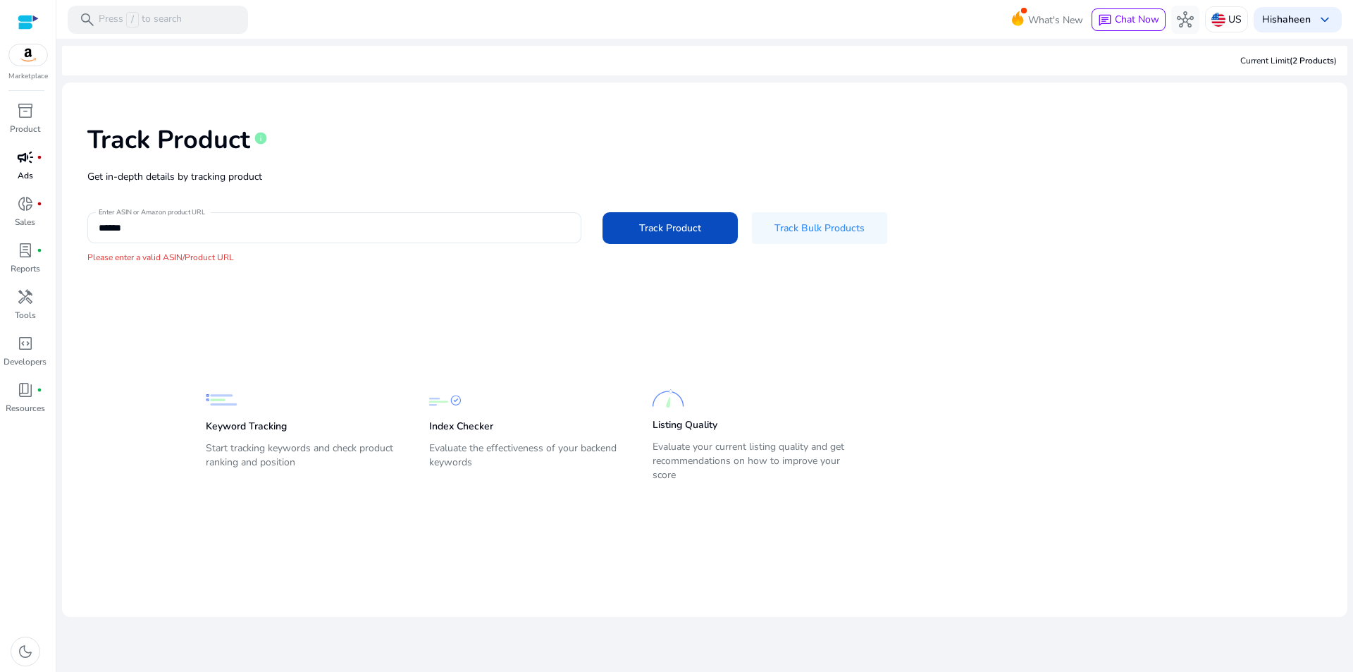
click at [24, 168] on link "campaign fiber_manual_record Ads" at bounding box center [25, 169] width 50 height 47
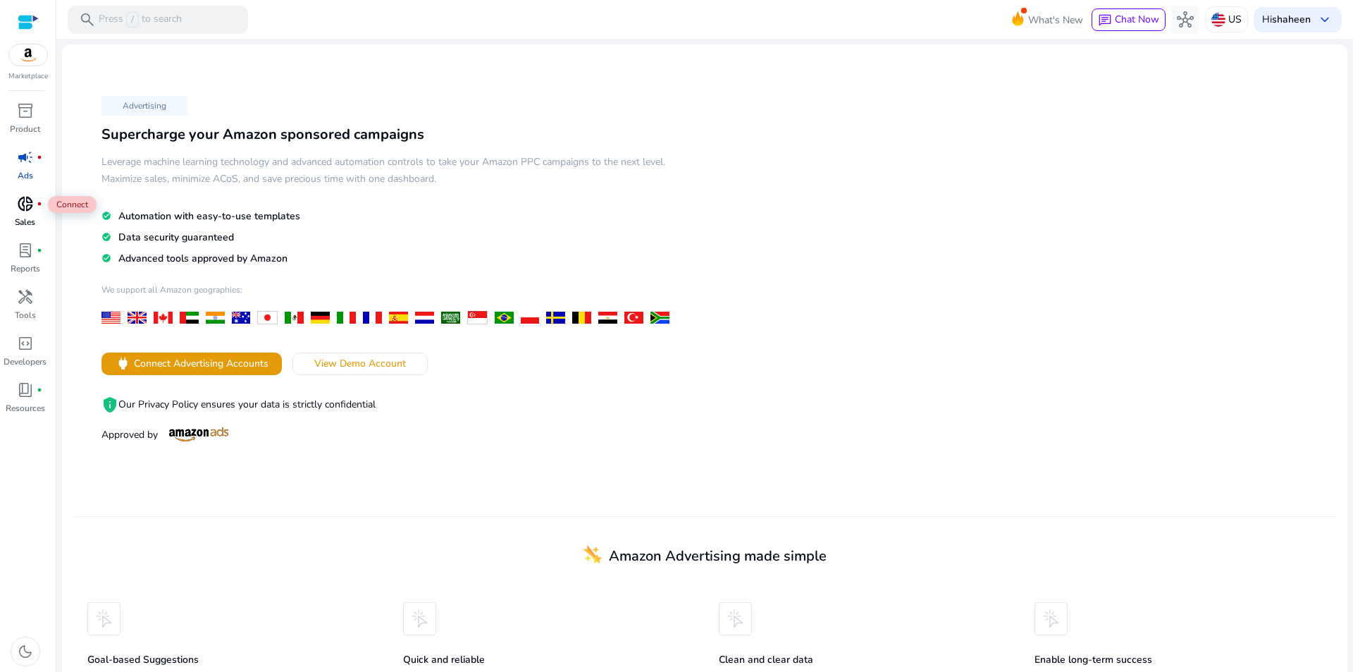
click at [28, 203] on span "donut_small" at bounding box center [25, 203] width 17 height 17
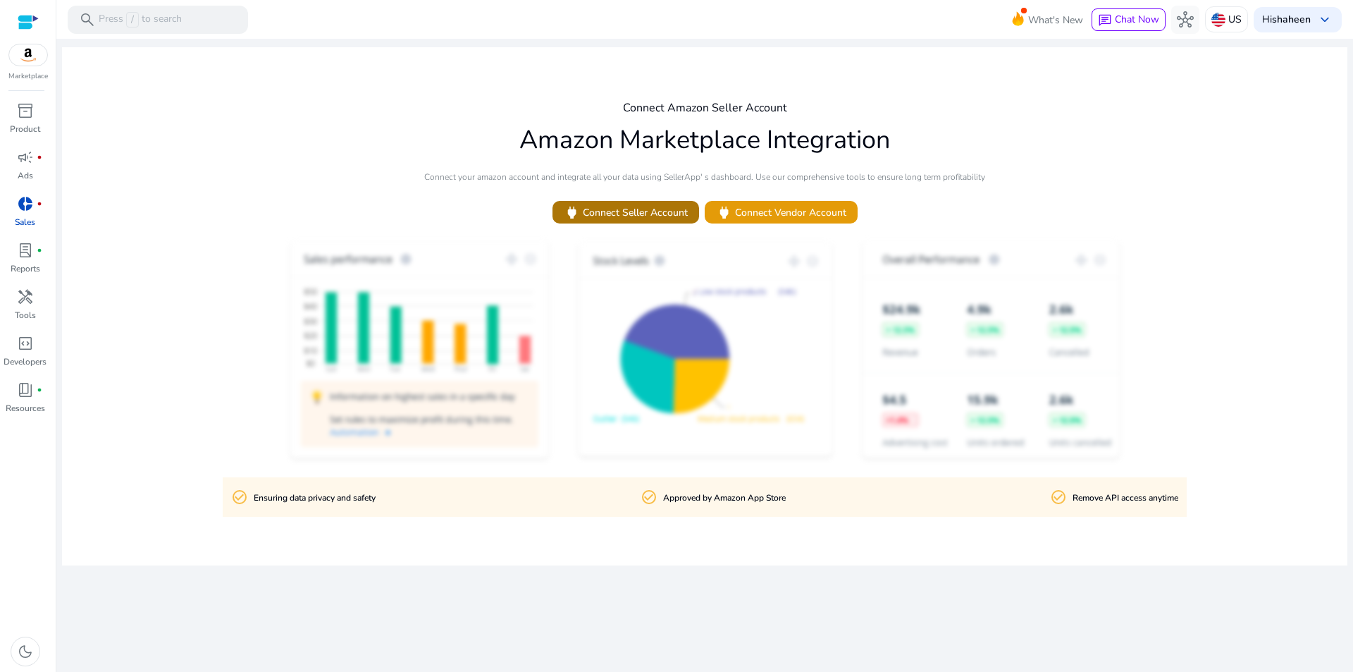
click at [651, 204] on span "power Connect Seller Account" at bounding box center [626, 212] width 124 height 16
click at [25, 20] on div at bounding box center [28, 22] width 21 height 16
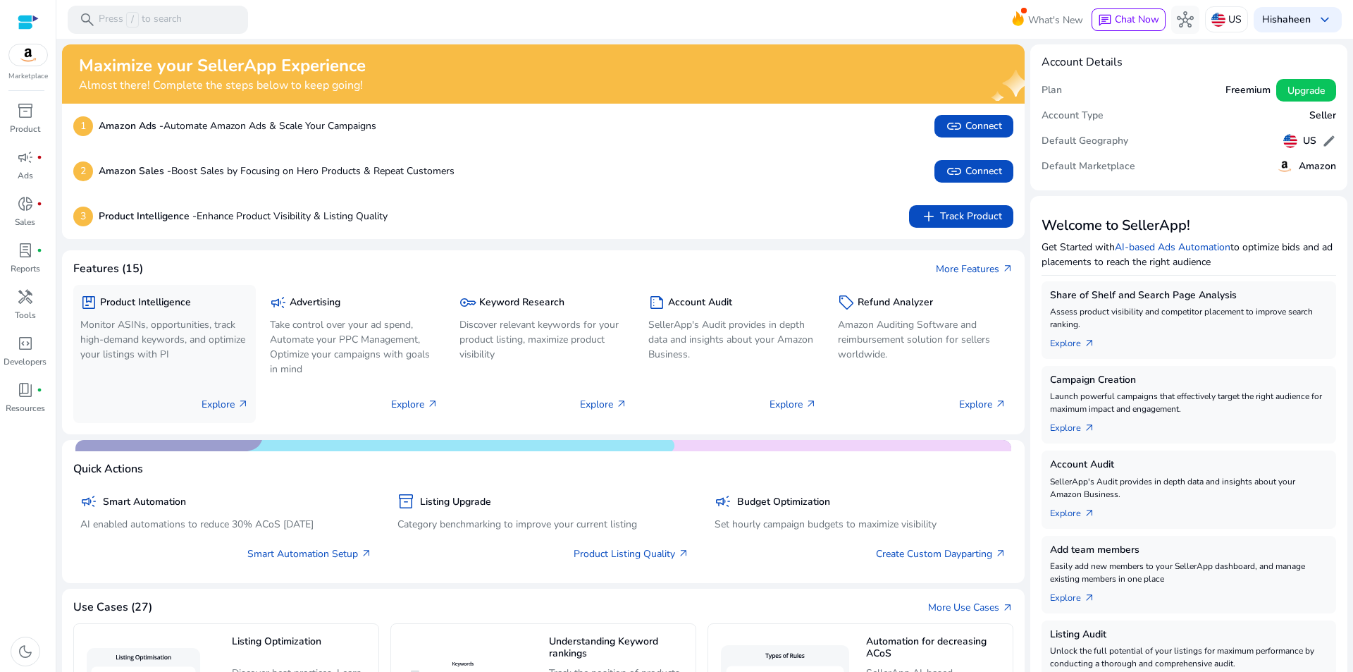
click at [173, 315] on div "package Product Intelligence Monitor ASINs, opportunities, track high-demand ke…" at bounding box center [164, 329] width 168 height 74
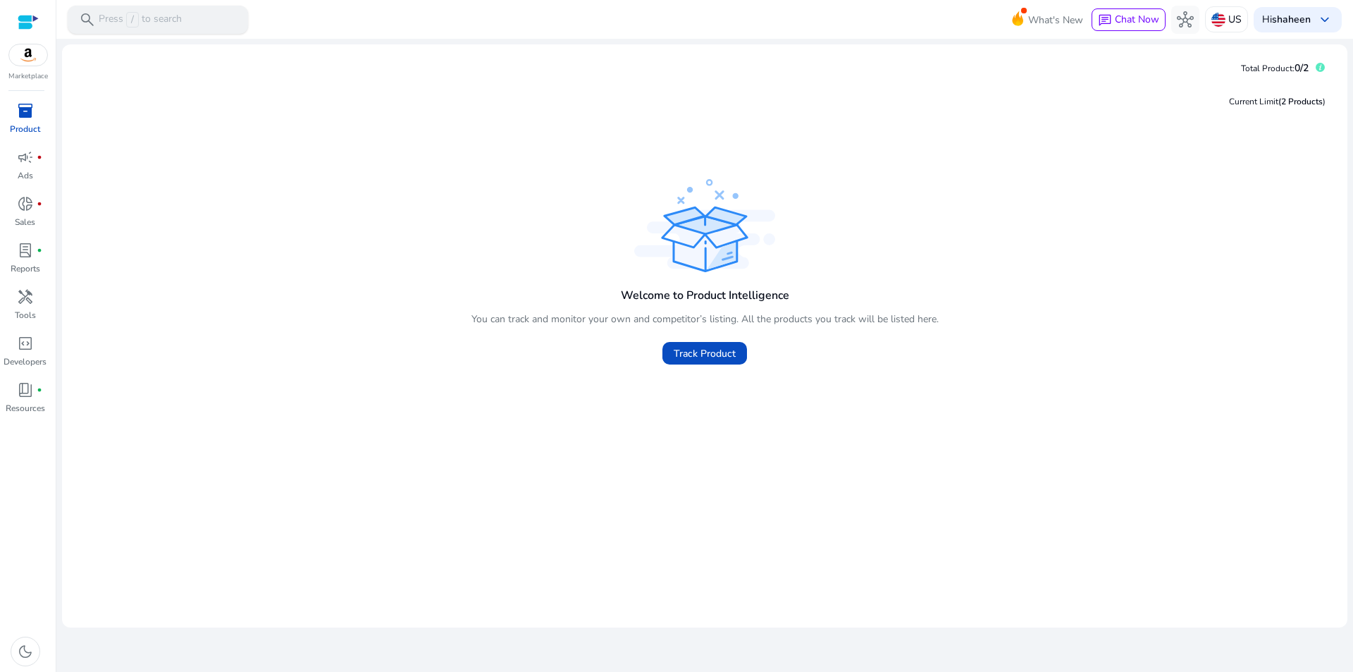
click at [125, 23] on p "Press / to search" at bounding box center [140, 20] width 83 height 16
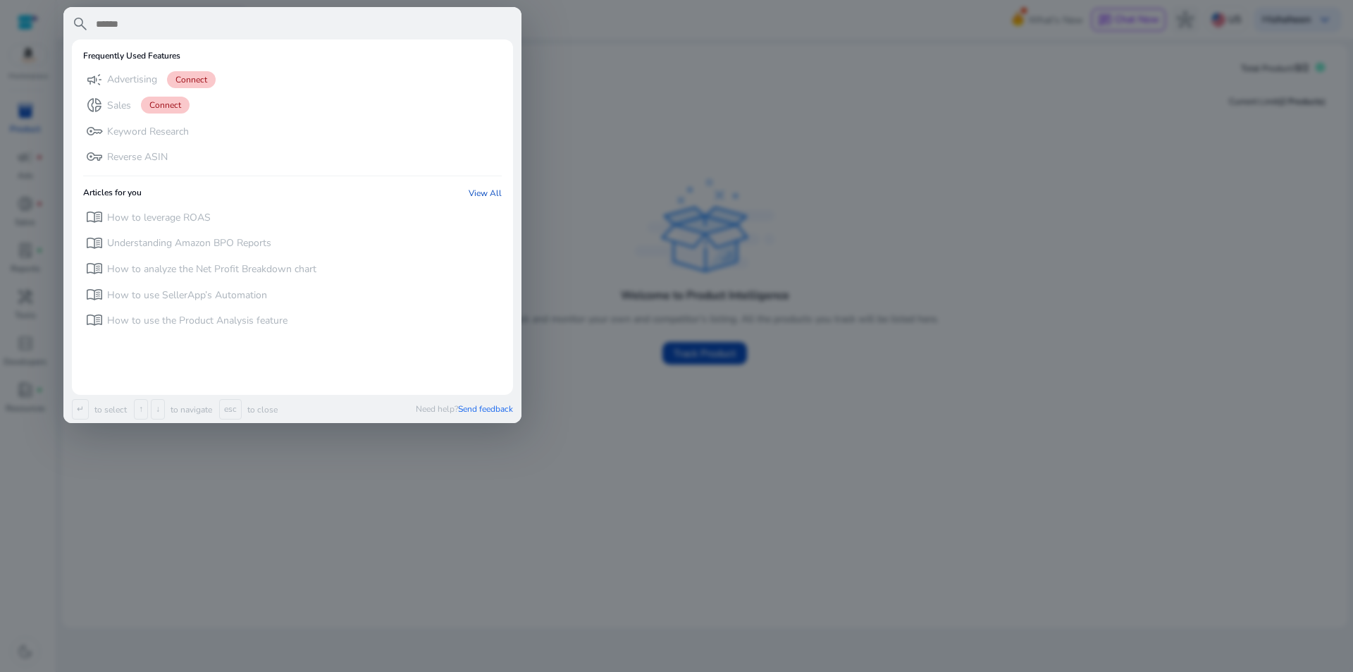
click at [725, 124] on div at bounding box center [676, 336] width 1353 height 672
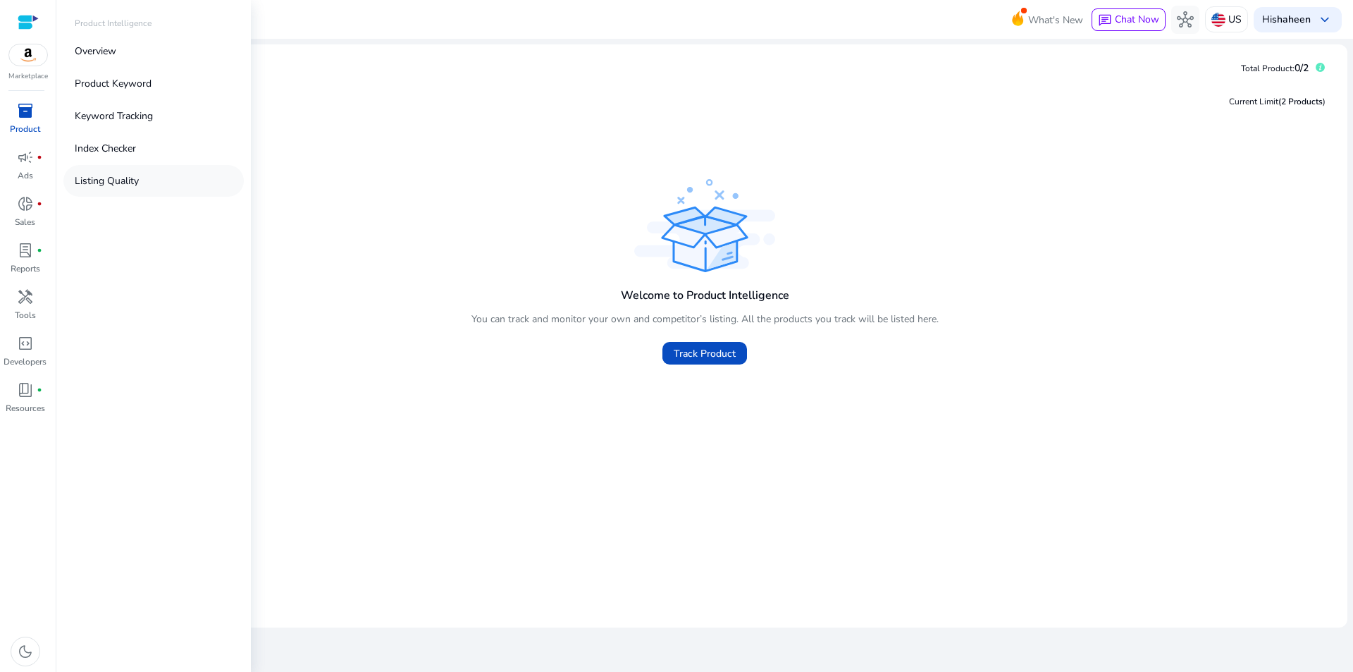
click at [106, 180] on p "Listing Quality" at bounding box center [107, 180] width 64 height 15
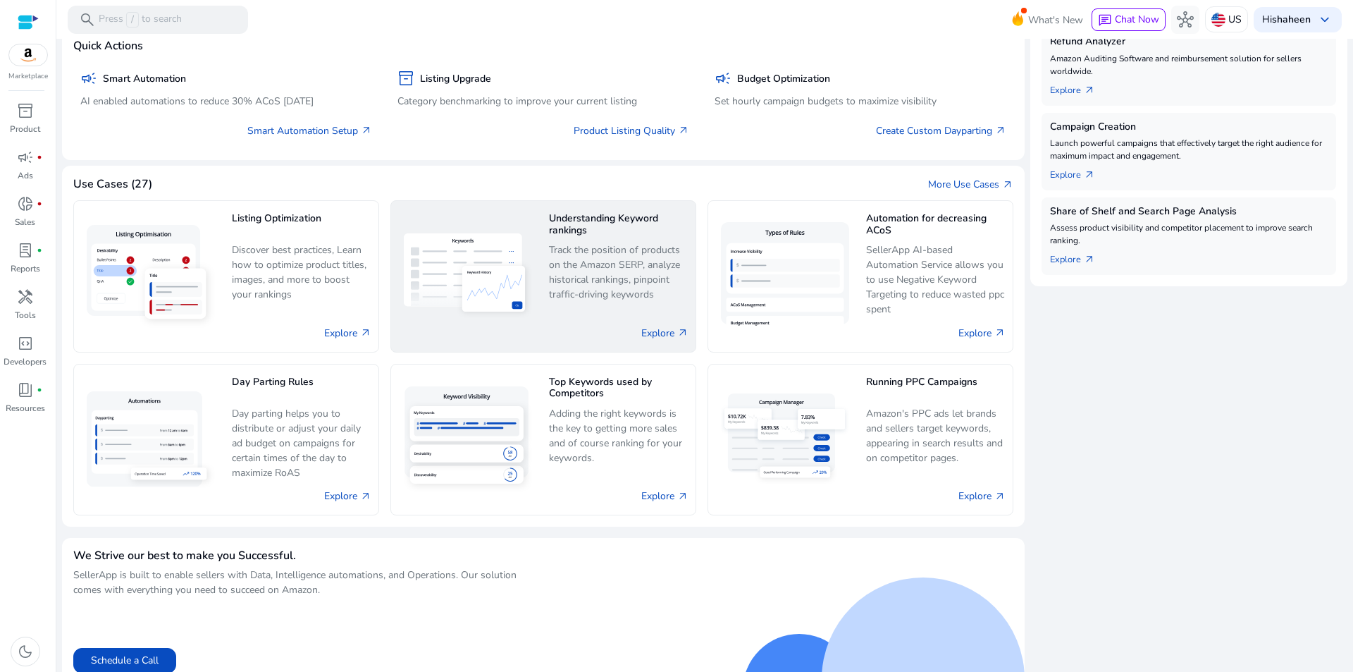
scroll to position [441, 0]
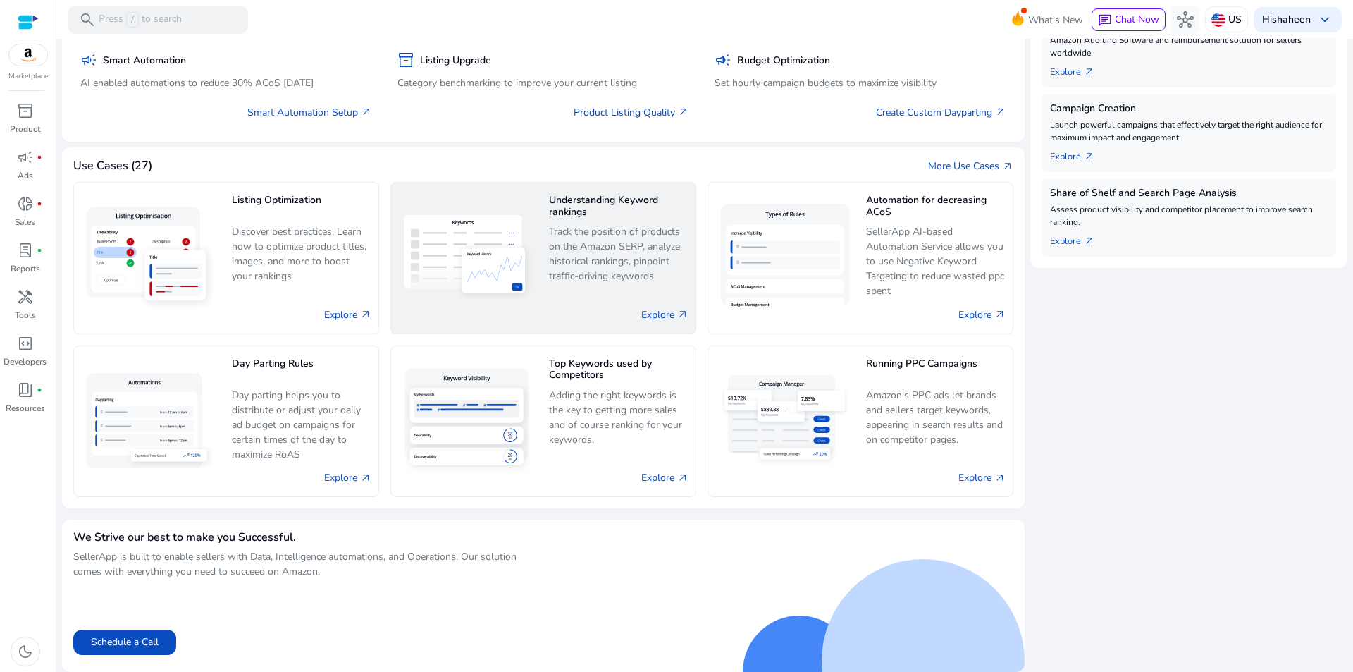
click at [591, 275] on p "Track the position of products on the Amazon SERP, analyze historical rankings,…" at bounding box center [619, 254] width 140 height 60
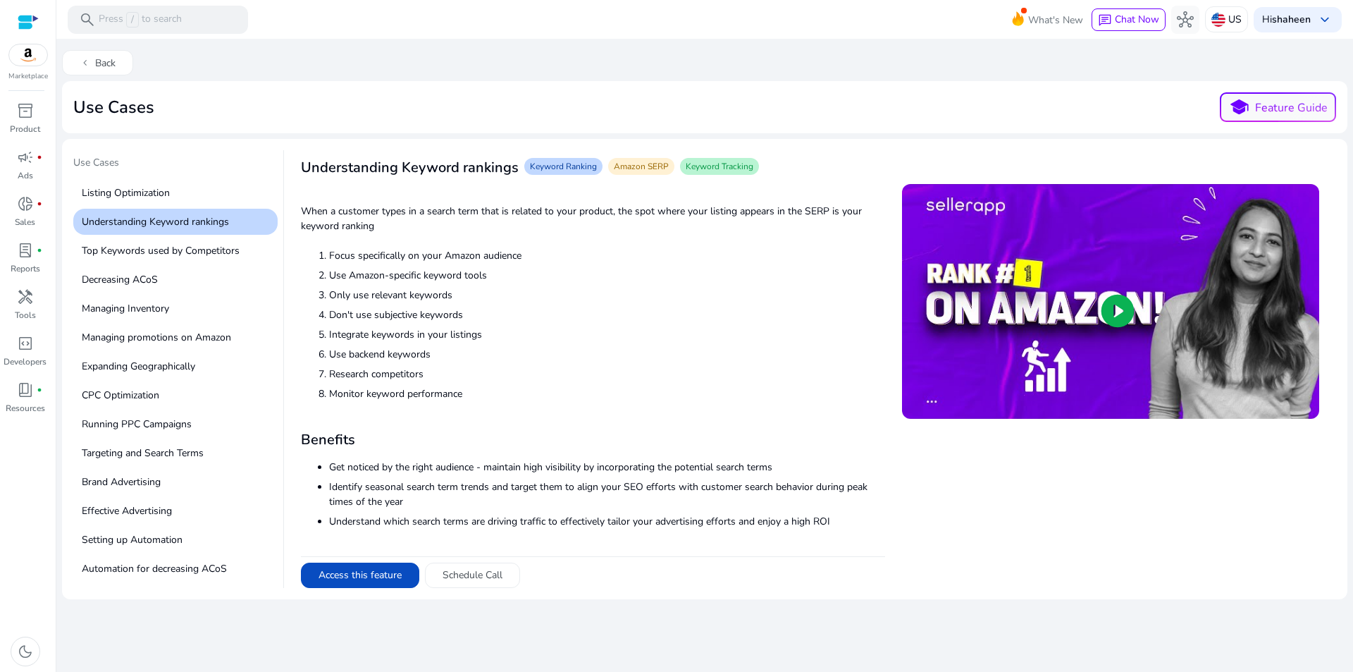
click at [1109, 305] on span "play_circle" at bounding box center [1117, 310] width 39 height 39
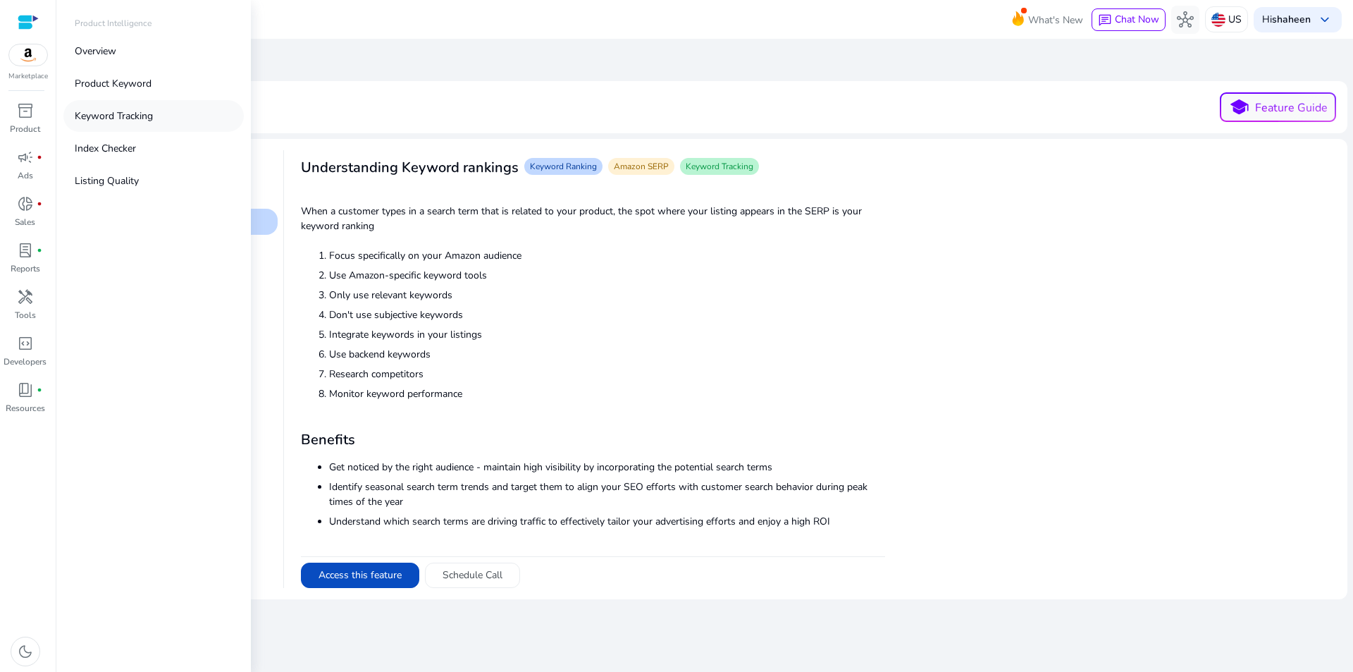
click at [129, 109] on p "Keyword Tracking" at bounding box center [114, 116] width 78 height 15
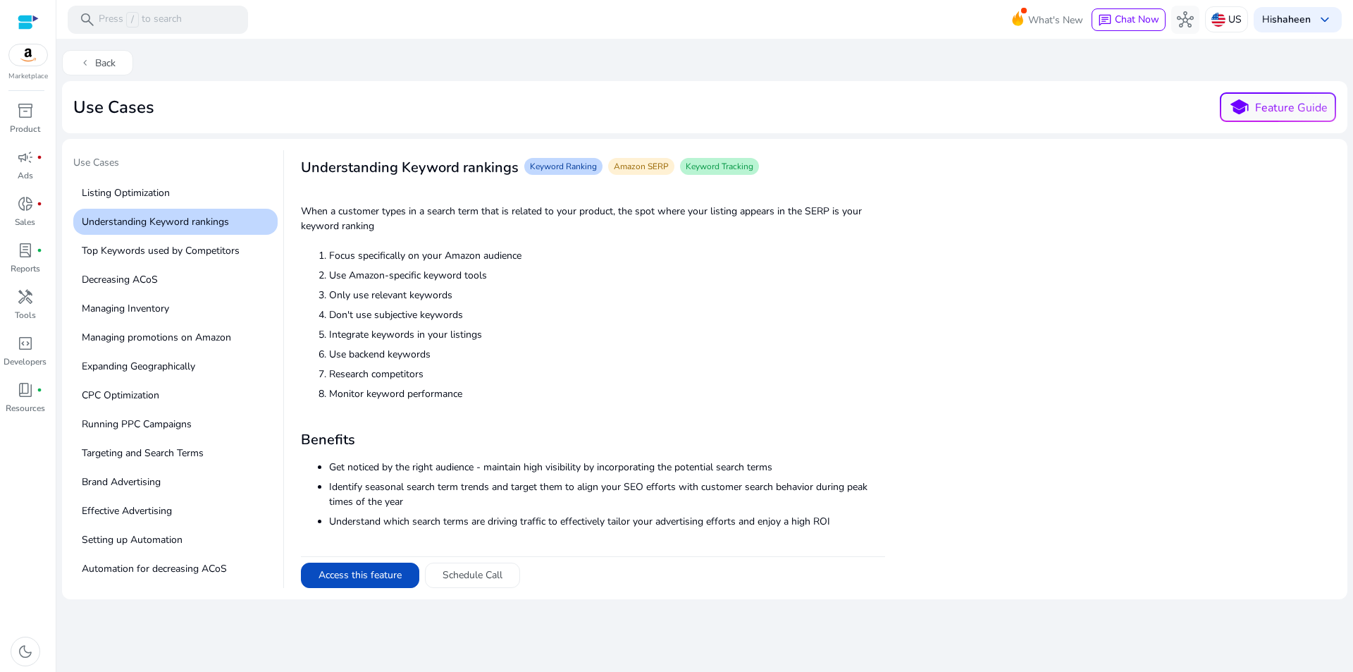
click at [90, 161] on p "Use Cases" at bounding box center [175, 165] width 204 height 20
click at [354, 577] on button "Access this feature" at bounding box center [360, 574] width 118 height 25
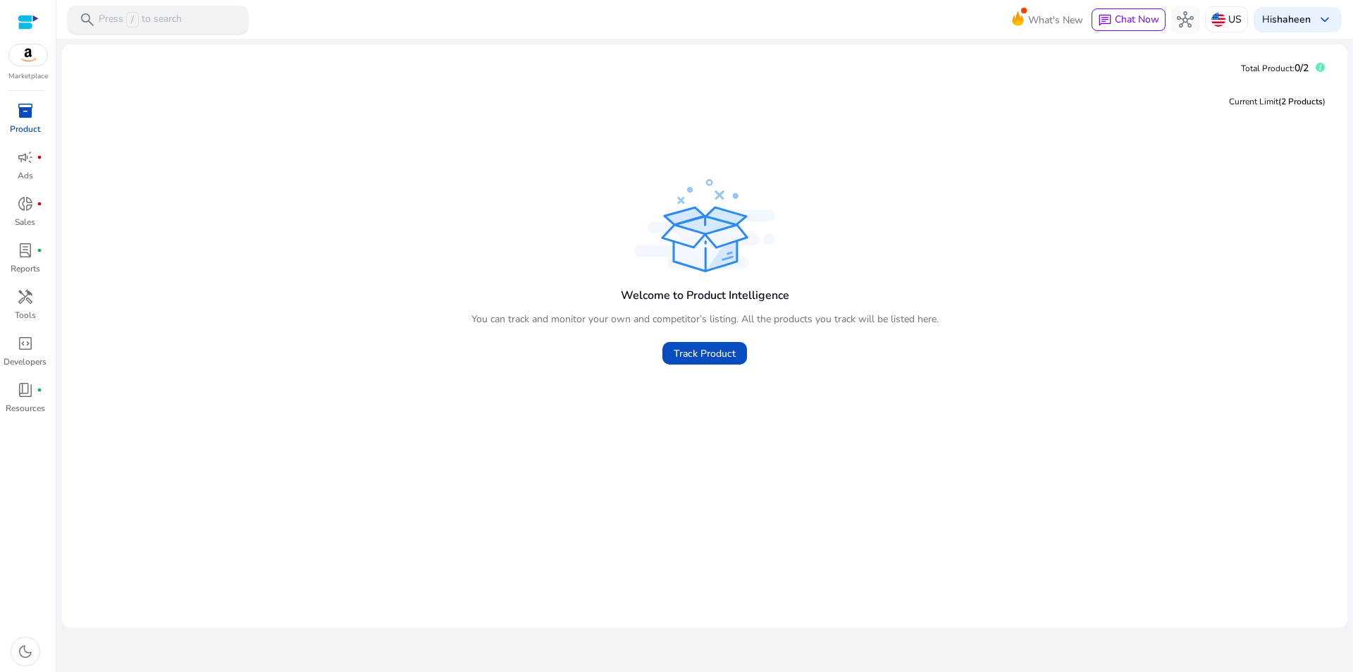
click at [171, 15] on p "Press / to search" at bounding box center [140, 20] width 83 height 16
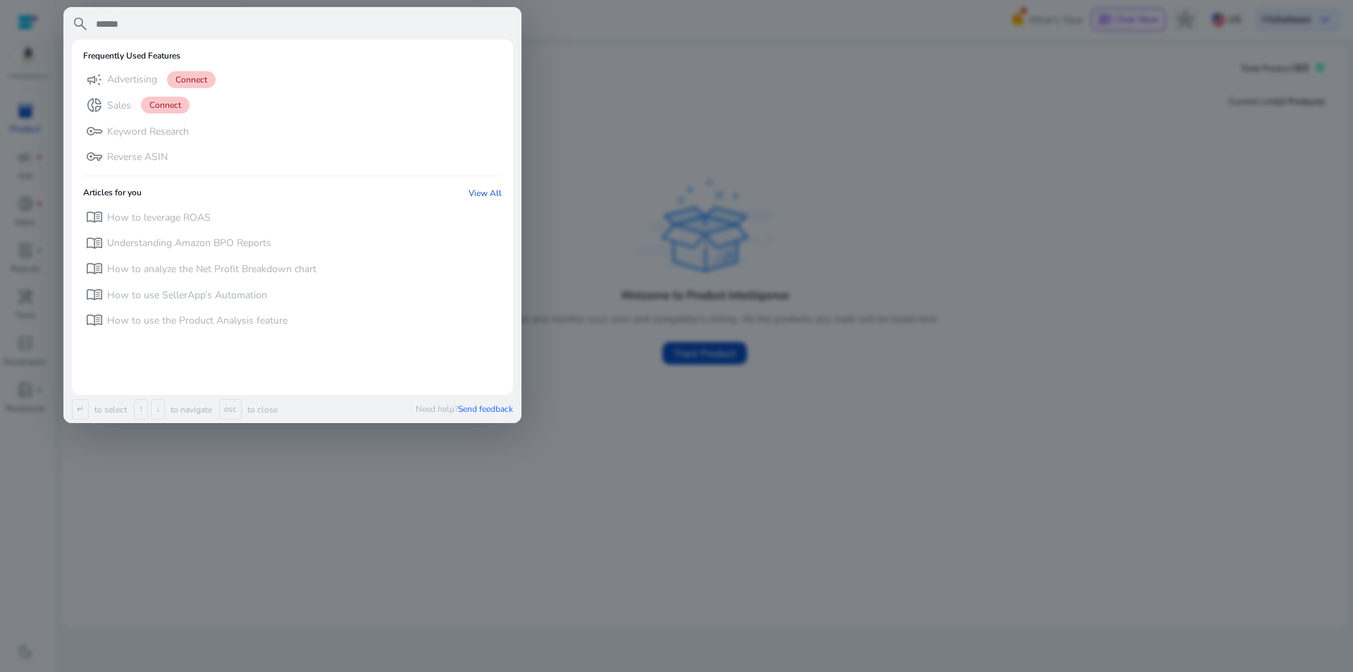
paste input "**********"
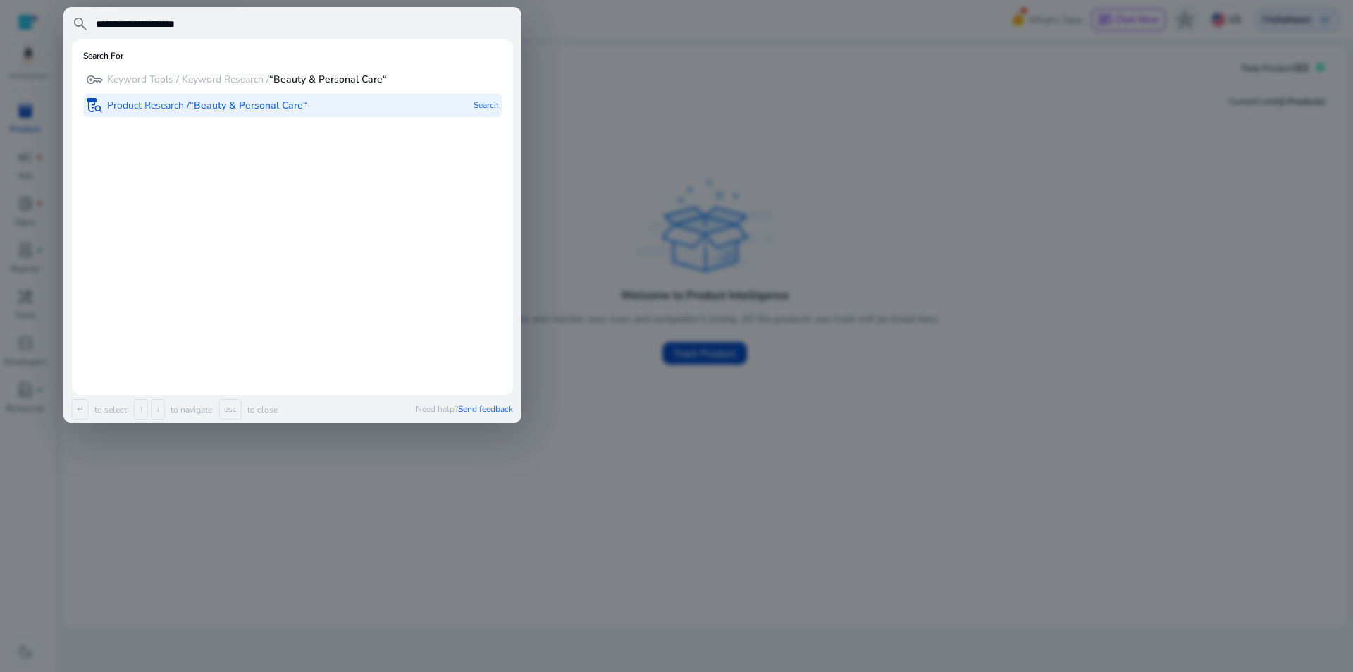
type input "**********"
click at [241, 112] on p "Product Research / “Beauty & Personal Care“" at bounding box center [207, 106] width 200 height 14
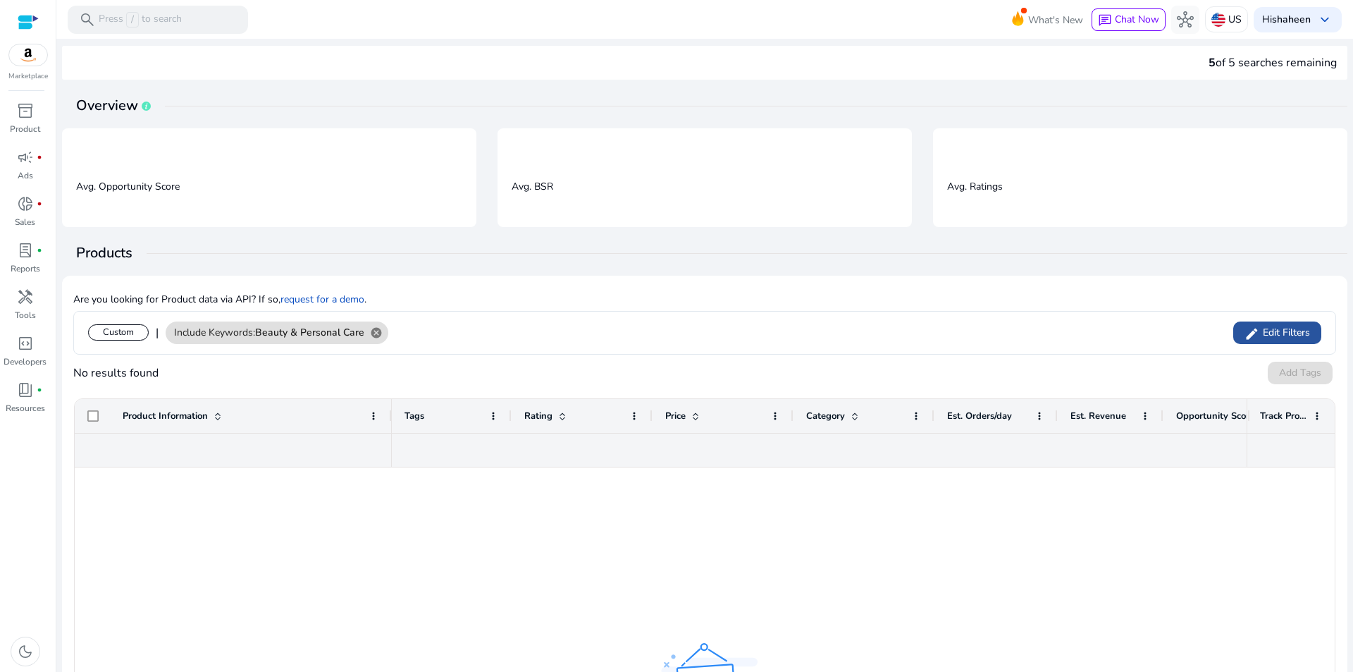
click at [1262, 333] on span "Edit Filters" at bounding box center [1284, 333] width 51 height 14
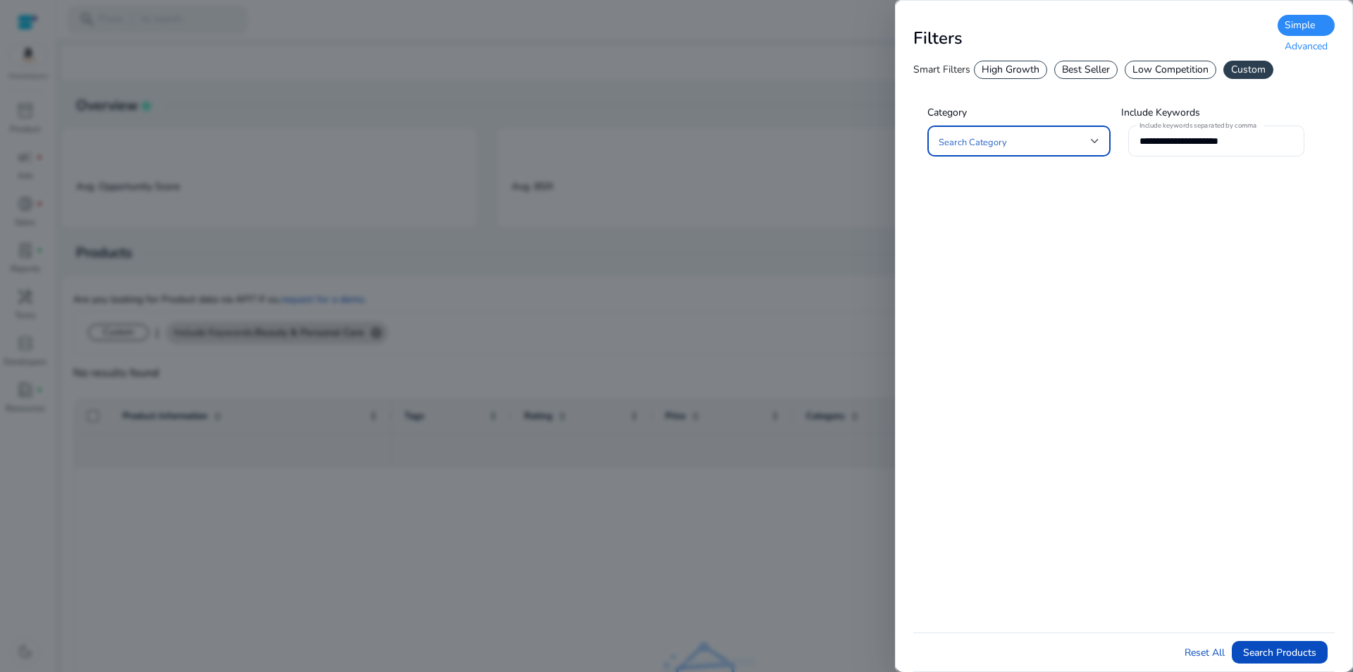
click at [1095, 70] on div "Best Seller" at bounding box center [1085, 70] width 63 height 18
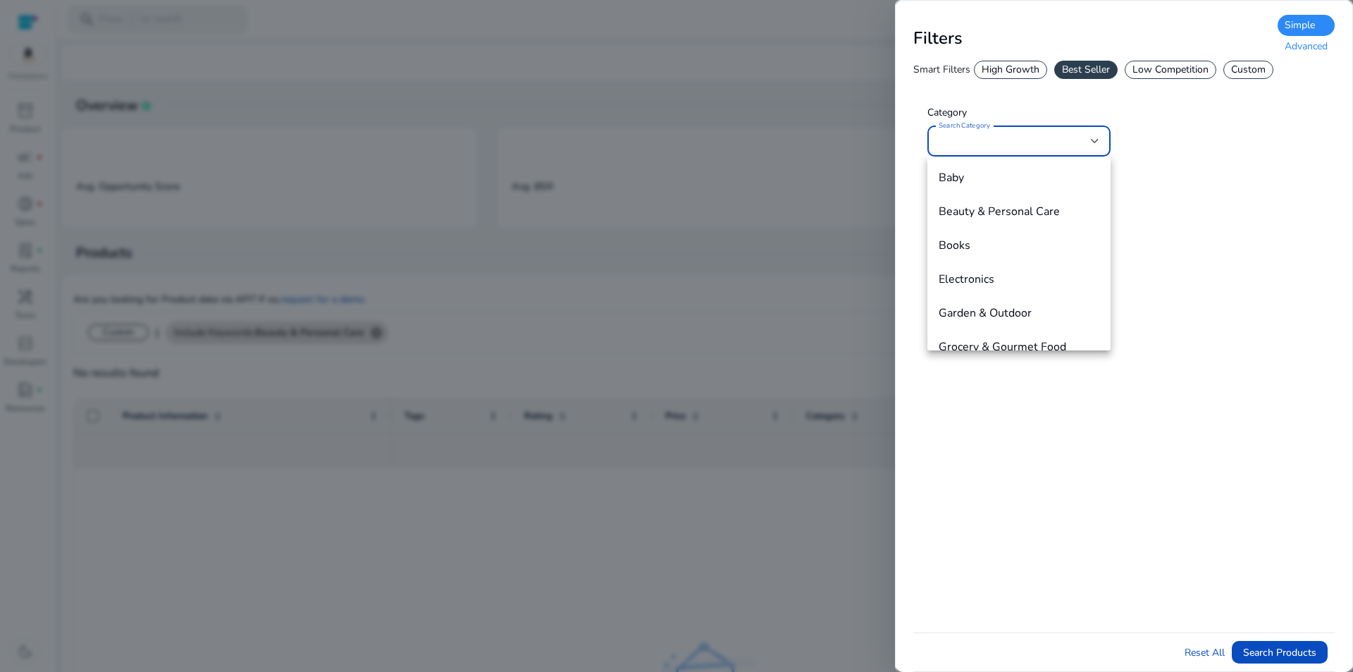
scroll to position [168, 0]
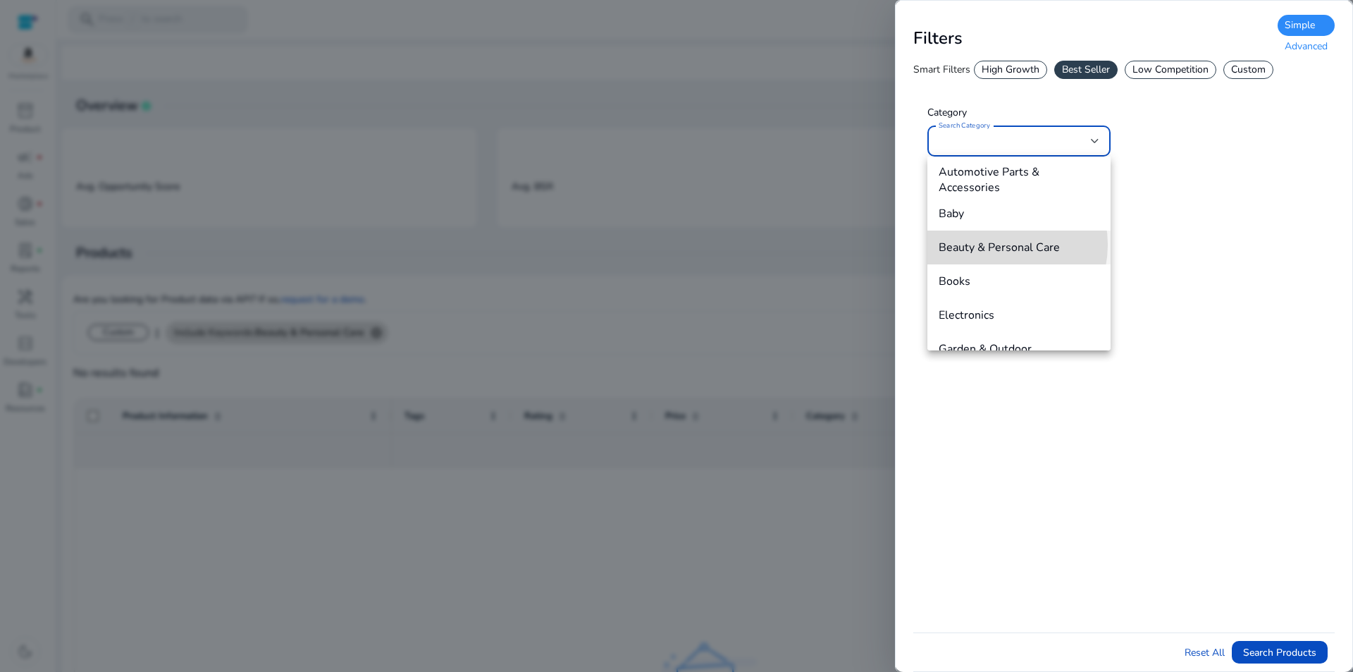
click at [997, 245] on span "Beauty & Personal Care" at bounding box center [1019, 248] width 161 height 16
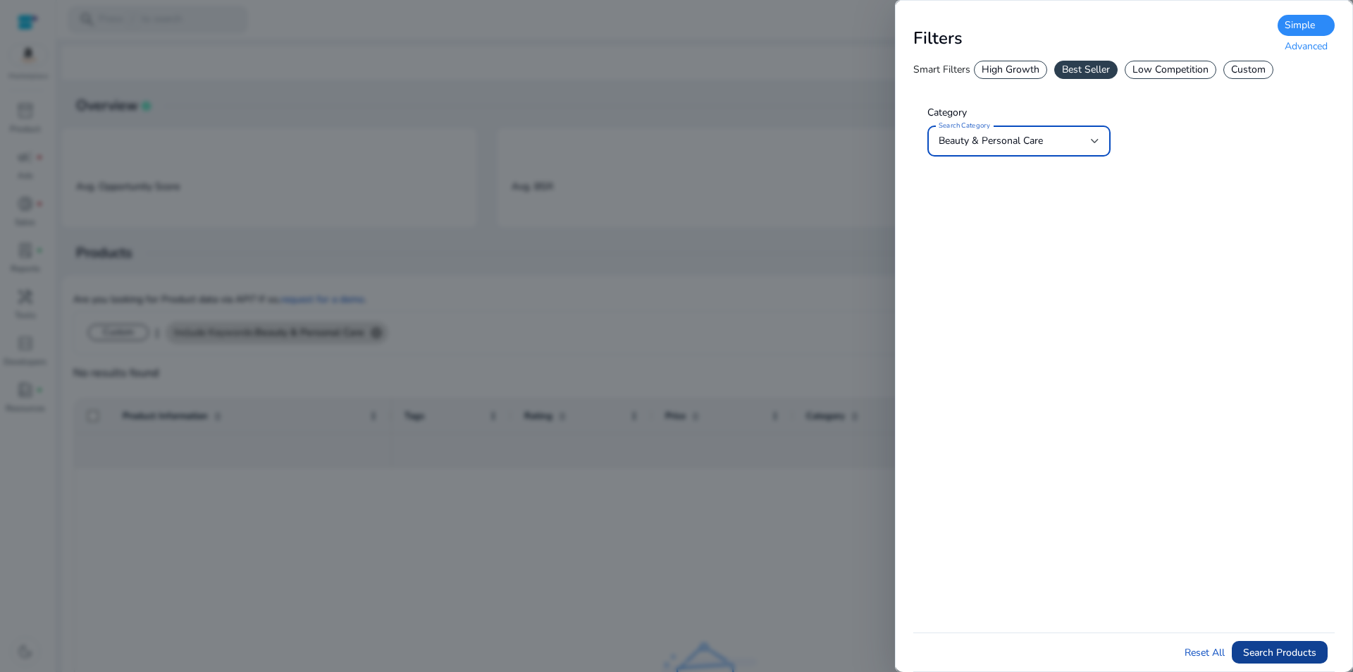
click at [1274, 651] on span "Search Products" at bounding box center [1279, 652] width 73 height 15
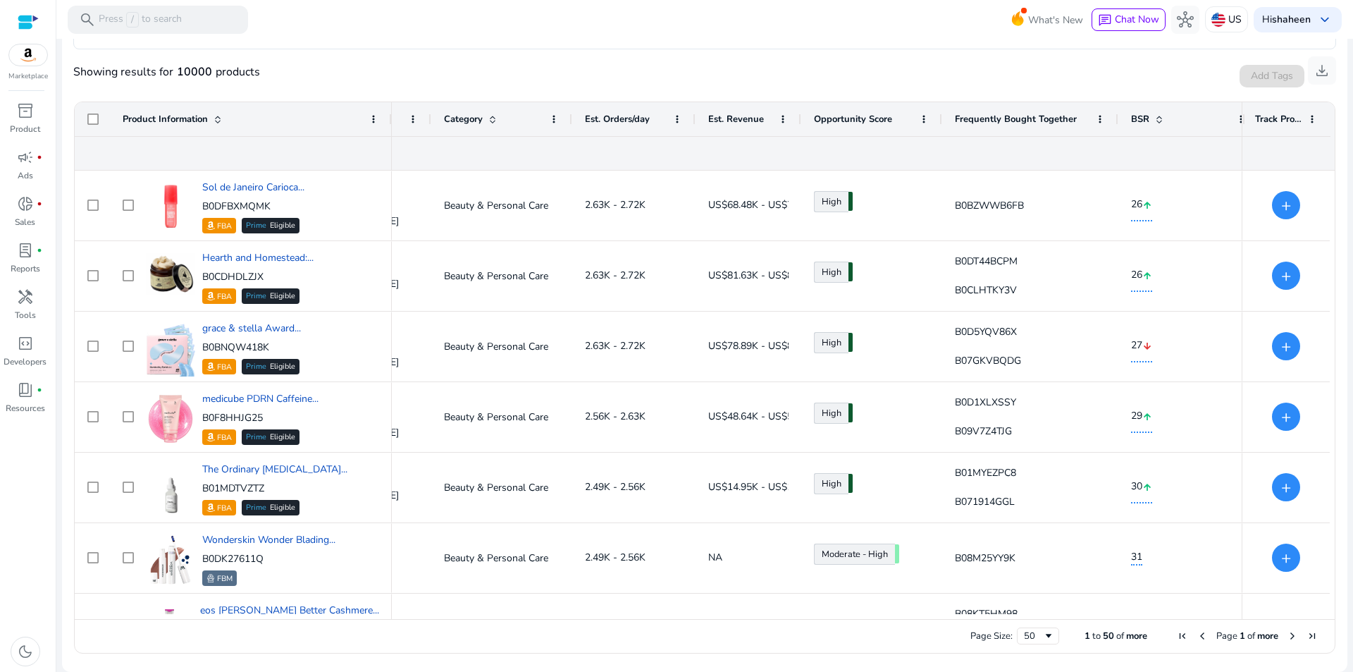
scroll to position [0, 0]
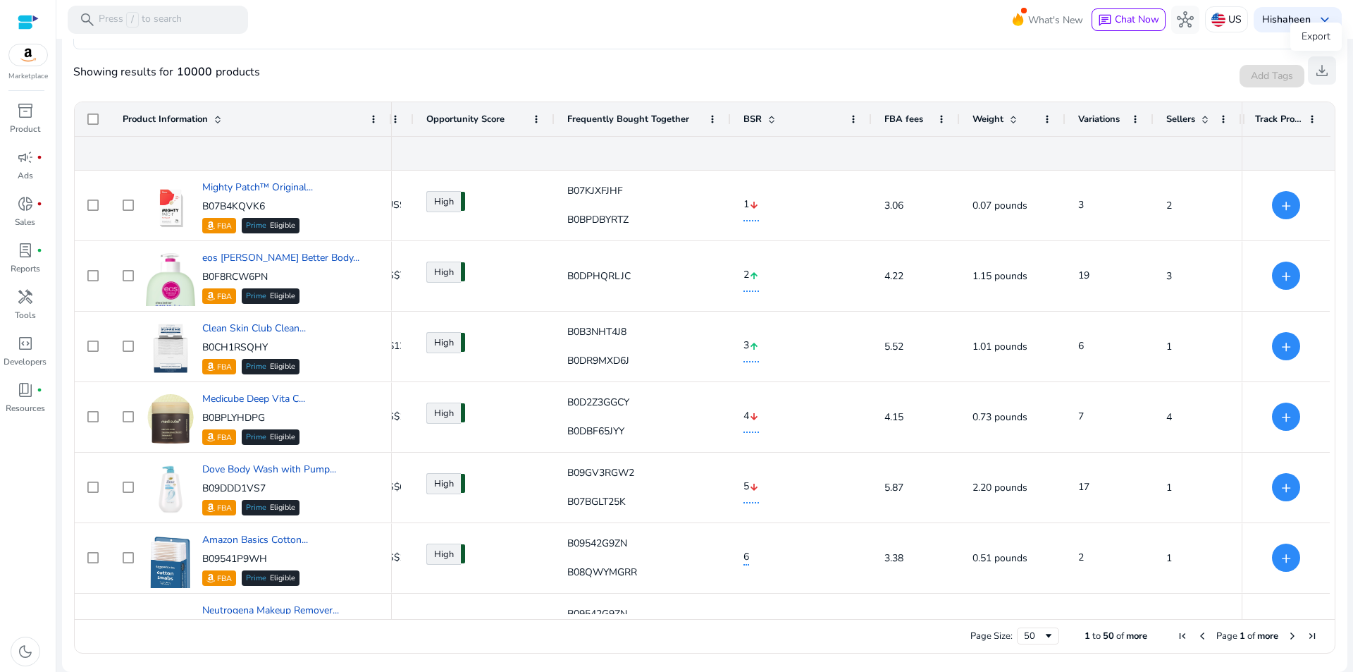
click at [1315, 73] on span "download" at bounding box center [1322, 70] width 17 height 17
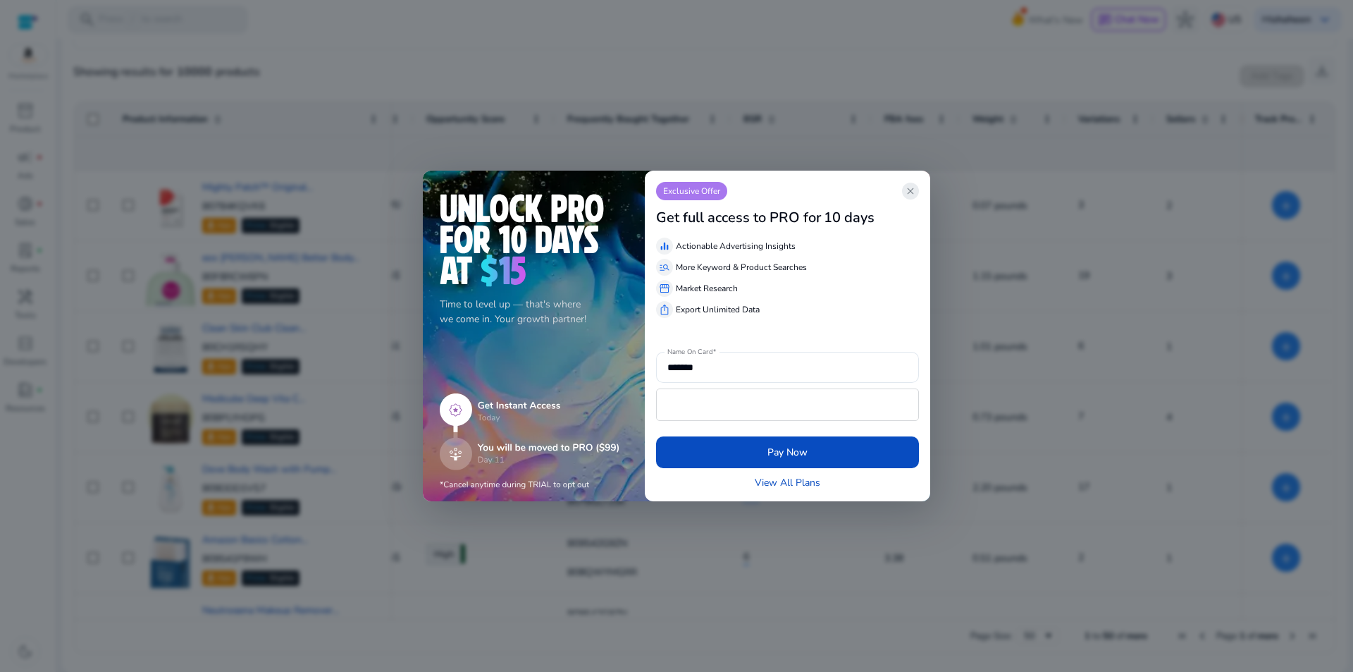
click at [911, 192] on span "close" at bounding box center [910, 190] width 11 height 11
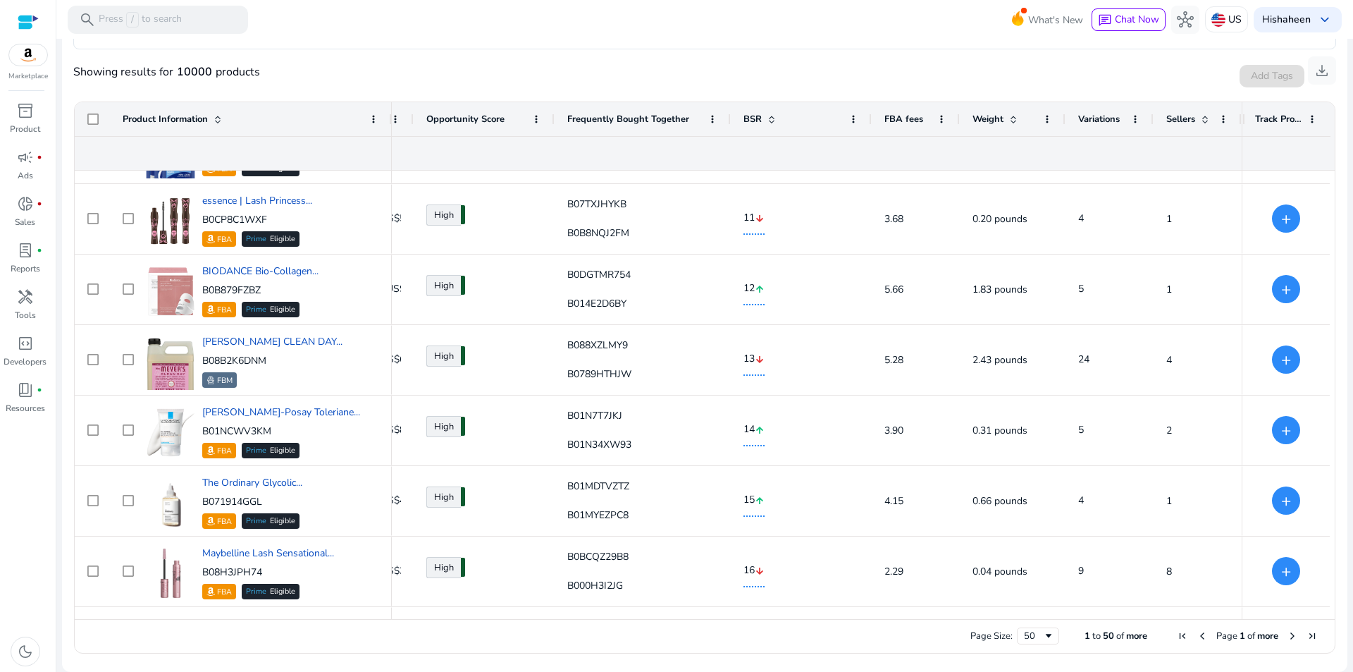
drag, startPoint x: 1019, startPoint y: 619, endPoint x: 654, endPoint y: 620, distance: 365.1
click at [657, 621] on div "Page Size: 50 1 to 50 of more Page 1 of more" at bounding box center [705, 636] width 1260 height 34
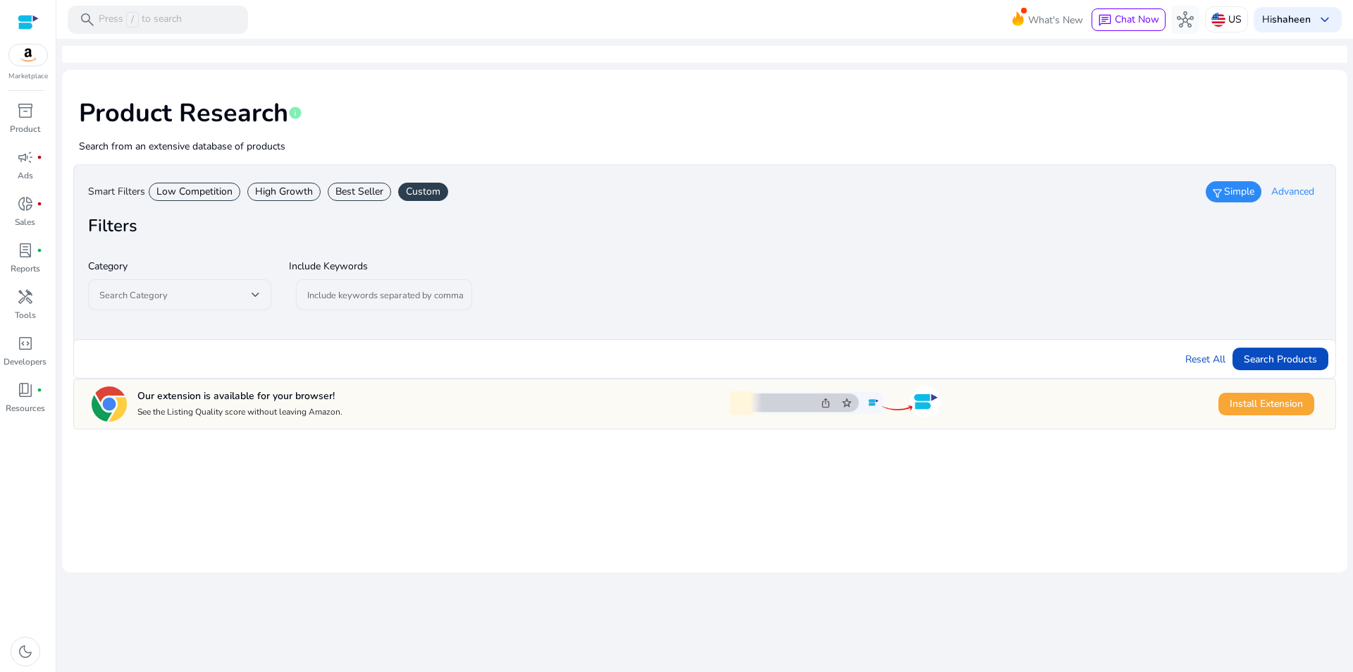
click at [1270, 406] on span "Install Extension" at bounding box center [1266, 403] width 73 height 15
click at [26, 29] on div at bounding box center [28, 22] width 21 height 16
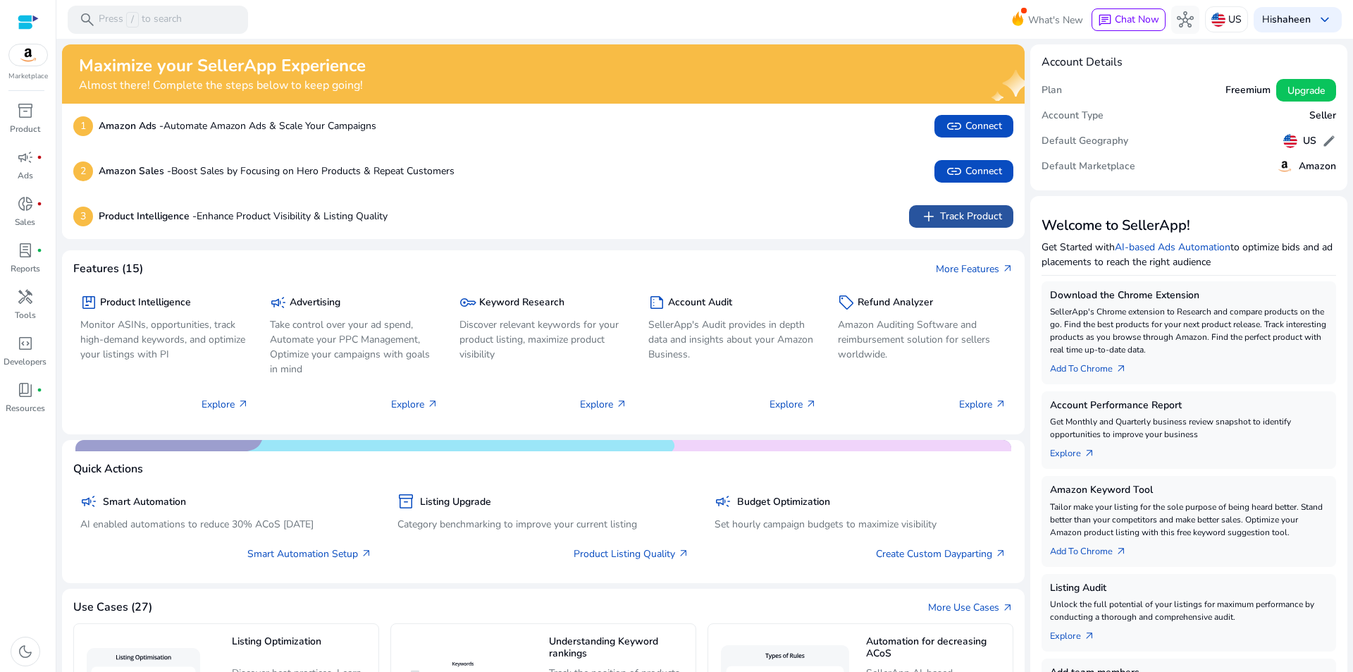
click at [947, 219] on span "add Track Product" at bounding box center [961, 216] width 82 height 17
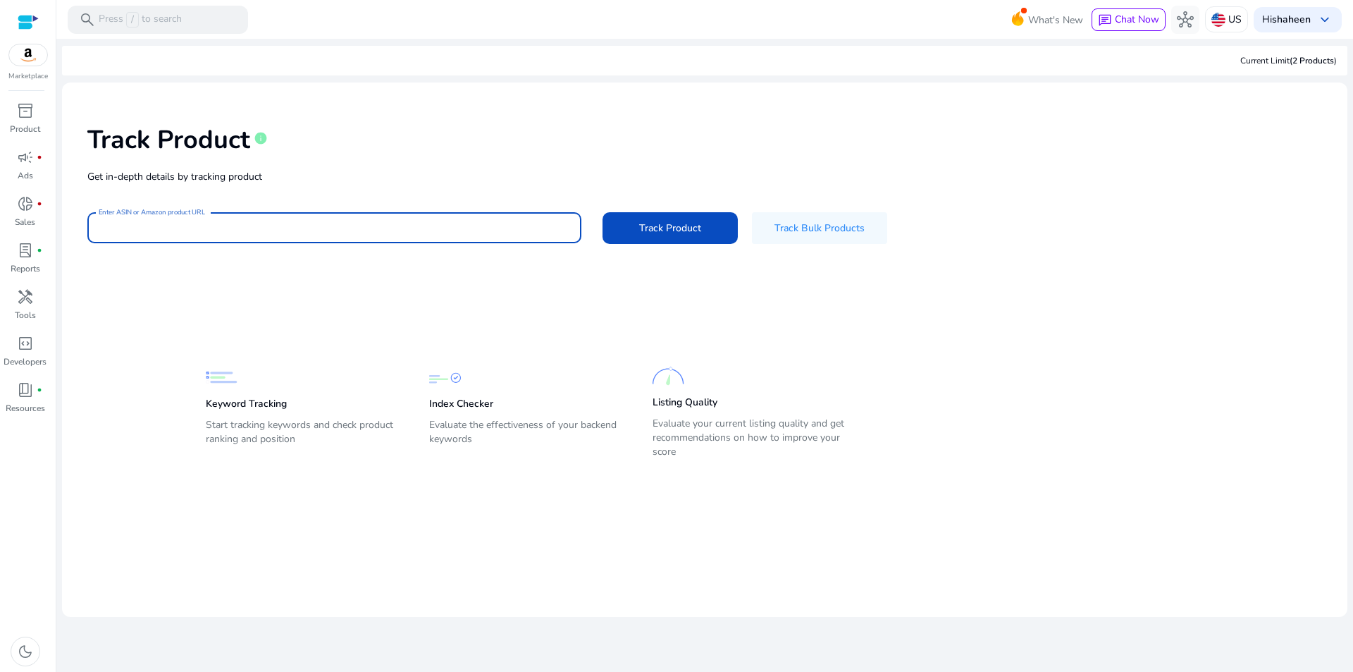
click at [165, 230] on input "Enter ASIN or Amazon product URL" at bounding box center [334, 228] width 471 height 16
paste input "**********"
type input "**********"
click at [673, 231] on span "Track Product" at bounding box center [670, 228] width 62 height 15
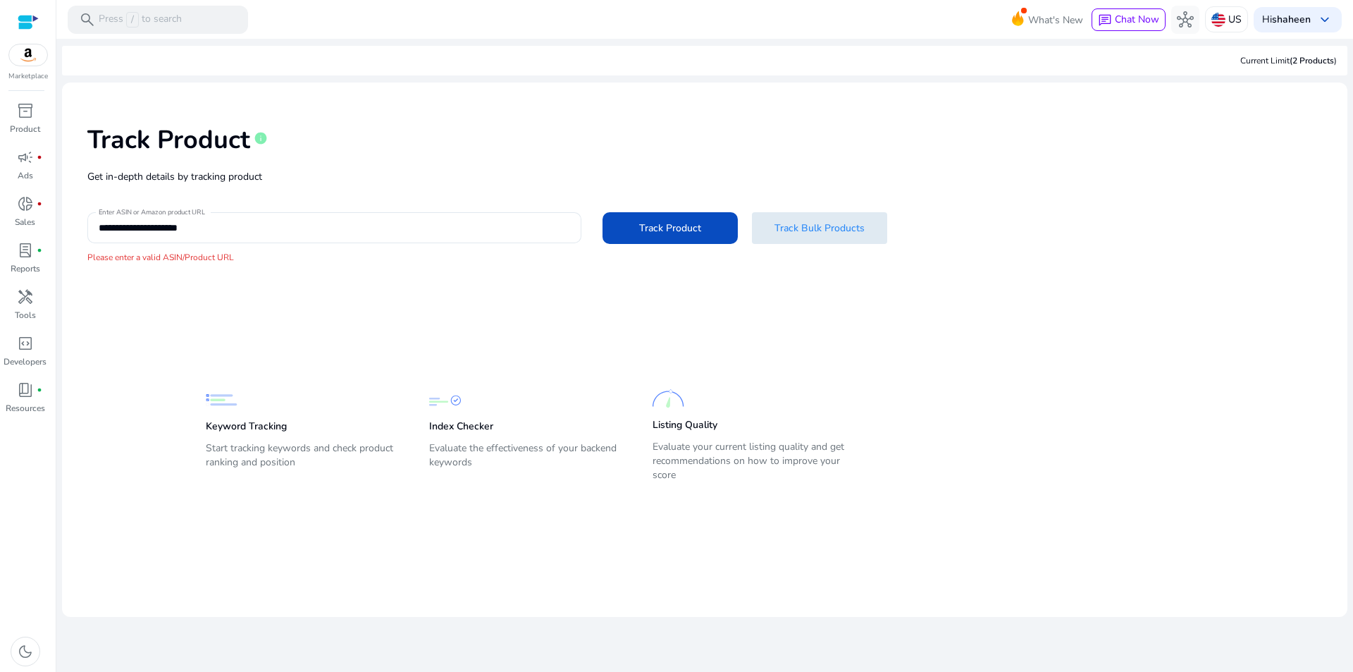
click at [810, 235] on span "Track Bulk Products" at bounding box center [820, 228] width 90 height 15
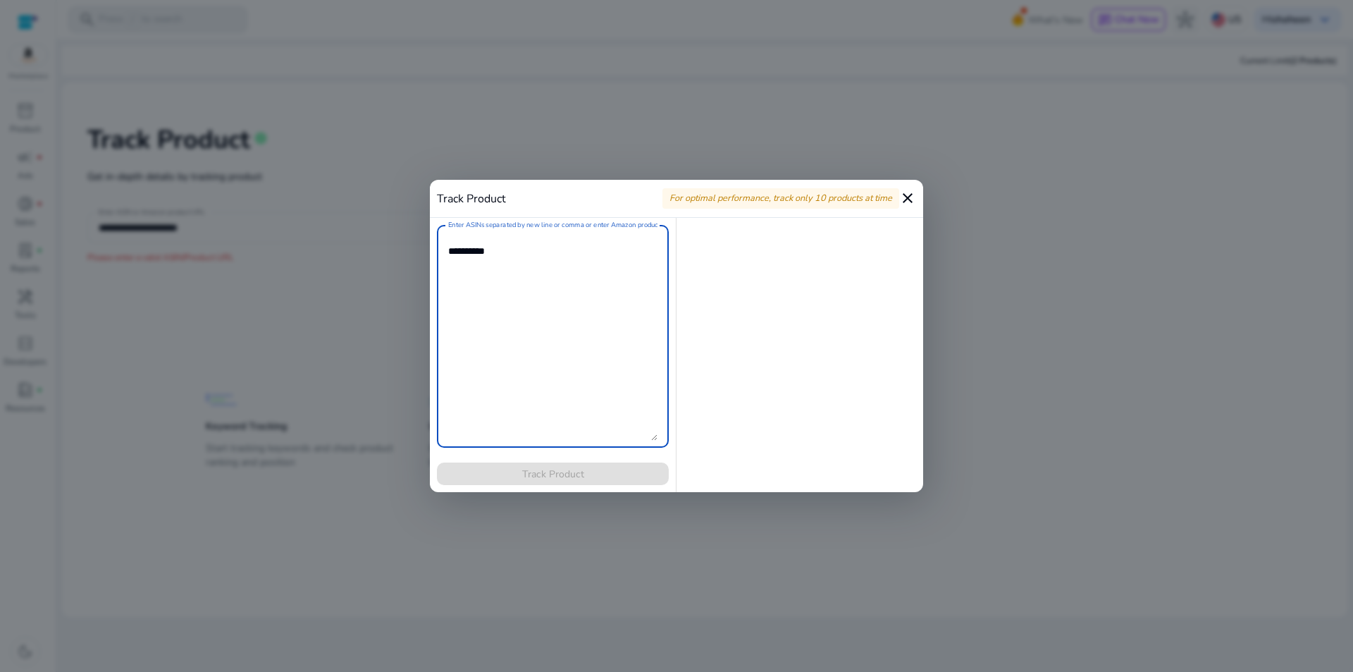
click at [901, 198] on mat-icon "close" at bounding box center [907, 198] width 17 height 17
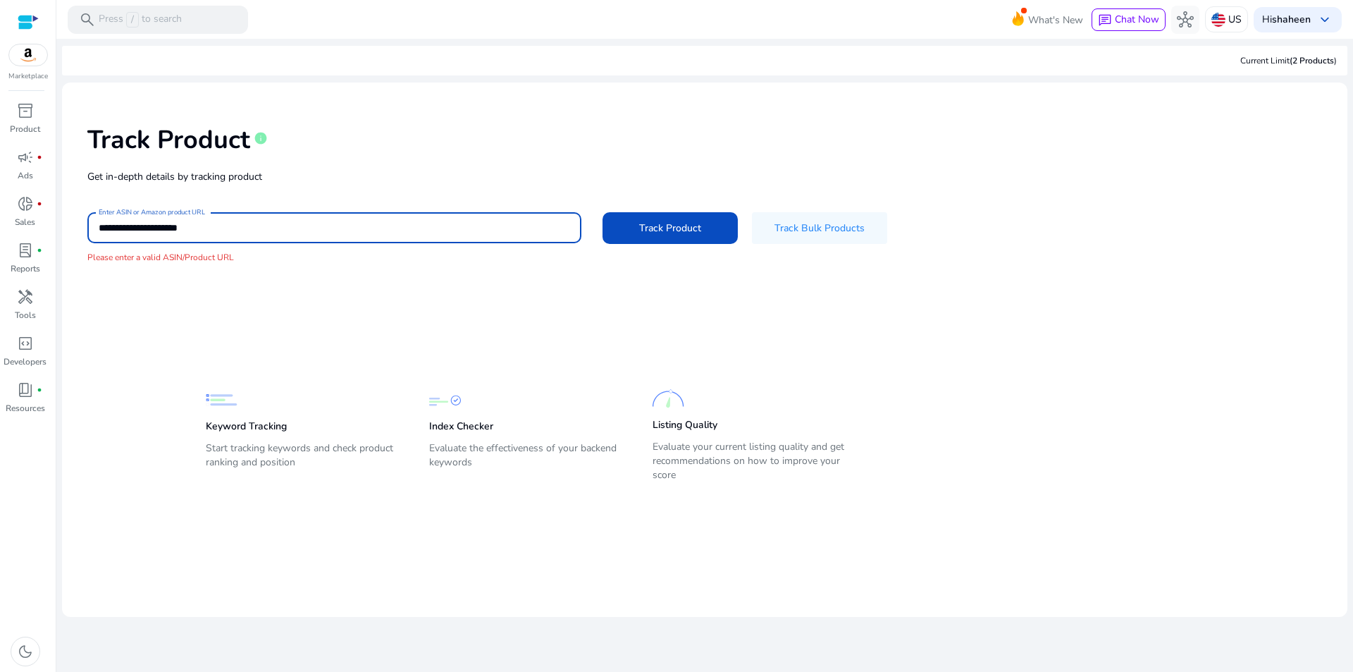
drag, startPoint x: 214, startPoint y: 232, endPoint x: 73, endPoint y: 226, distance: 141.1
click at [73, 226] on mat-card-content "**********" at bounding box center [705, 307] width 1286 height 450
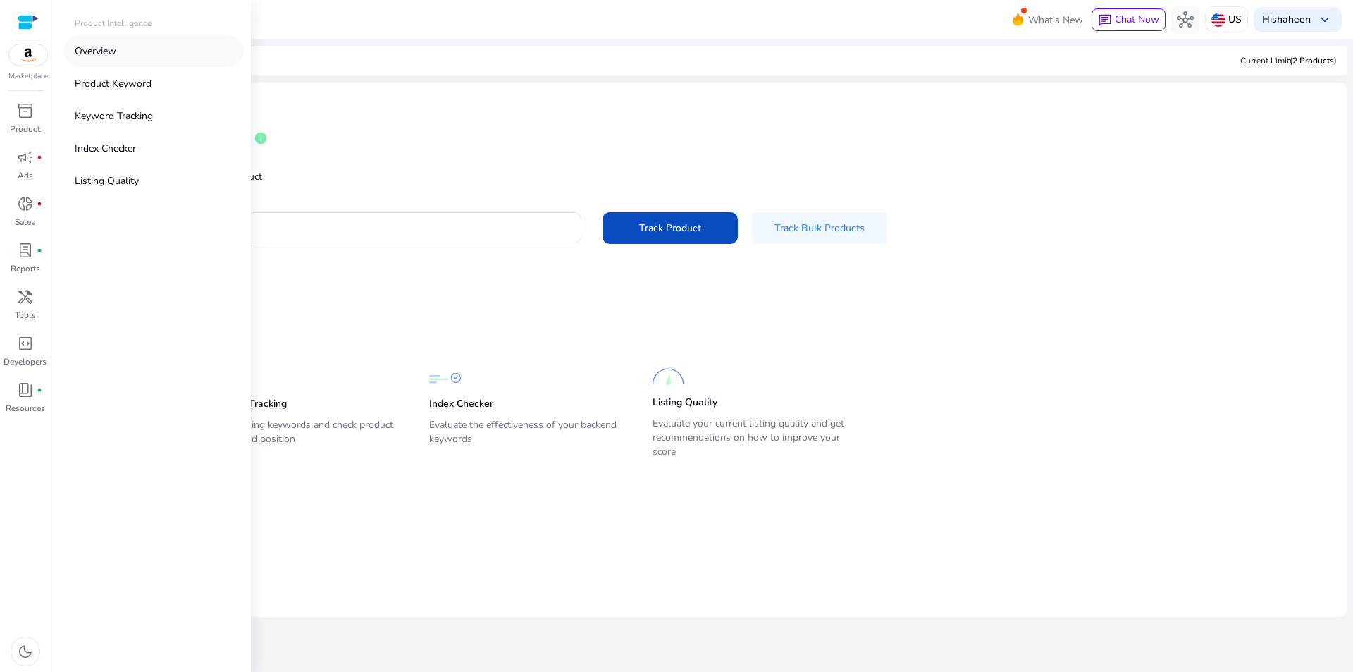
click at [123, 53] on link "Overview" at bounding box center [153, 51] width 180 height 32
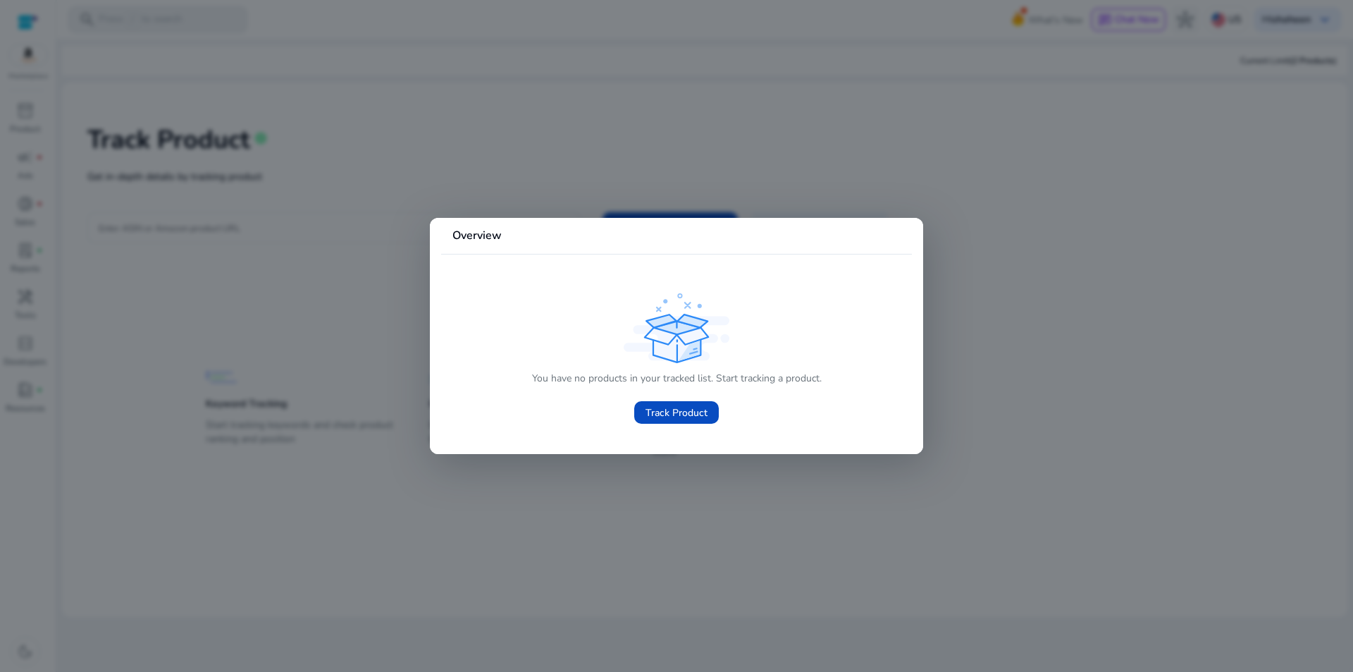
click at [667, 491] on div at bounding box center [676, 336] width 1353 height 672
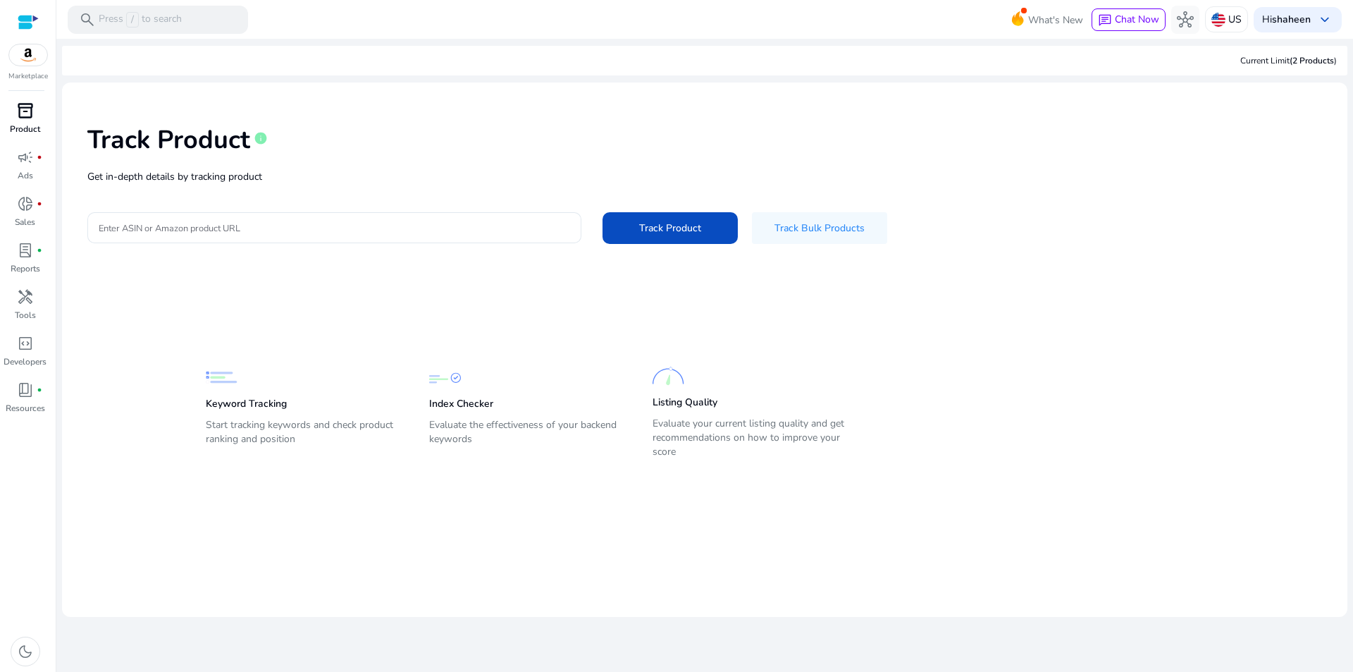
click at [20, 125] on p "Product" at bounding box center [25, 129] width 30 height 13
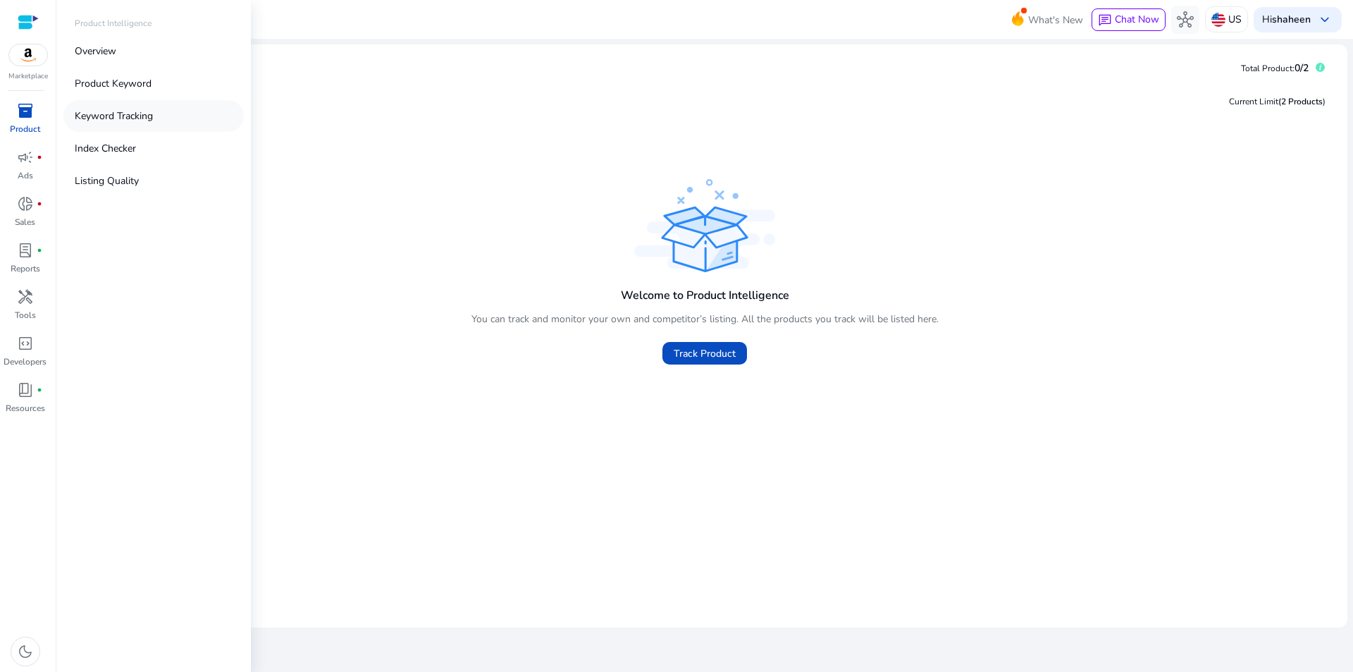
click at [109, 116] on p "Keyword Tracking" at bounding box center [114, 116] width 78 height 15
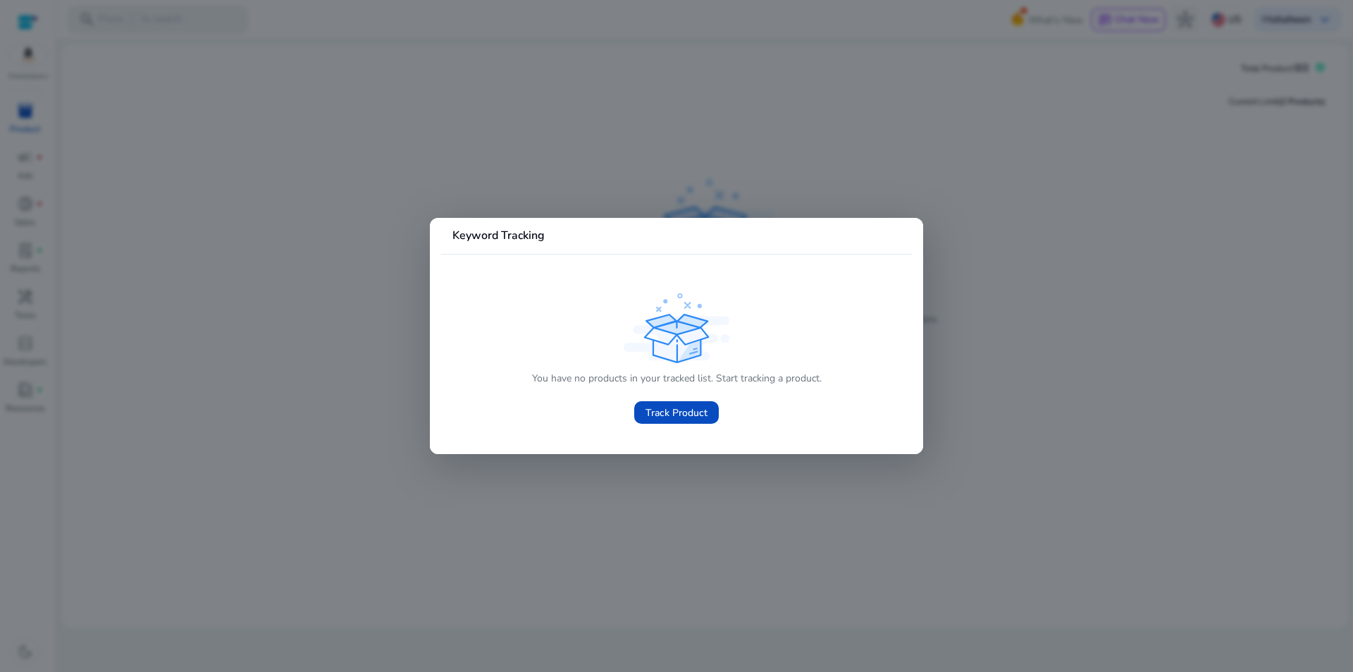
click at [119, 173] on div at bounding box center [676, 336] width 1353 height 672
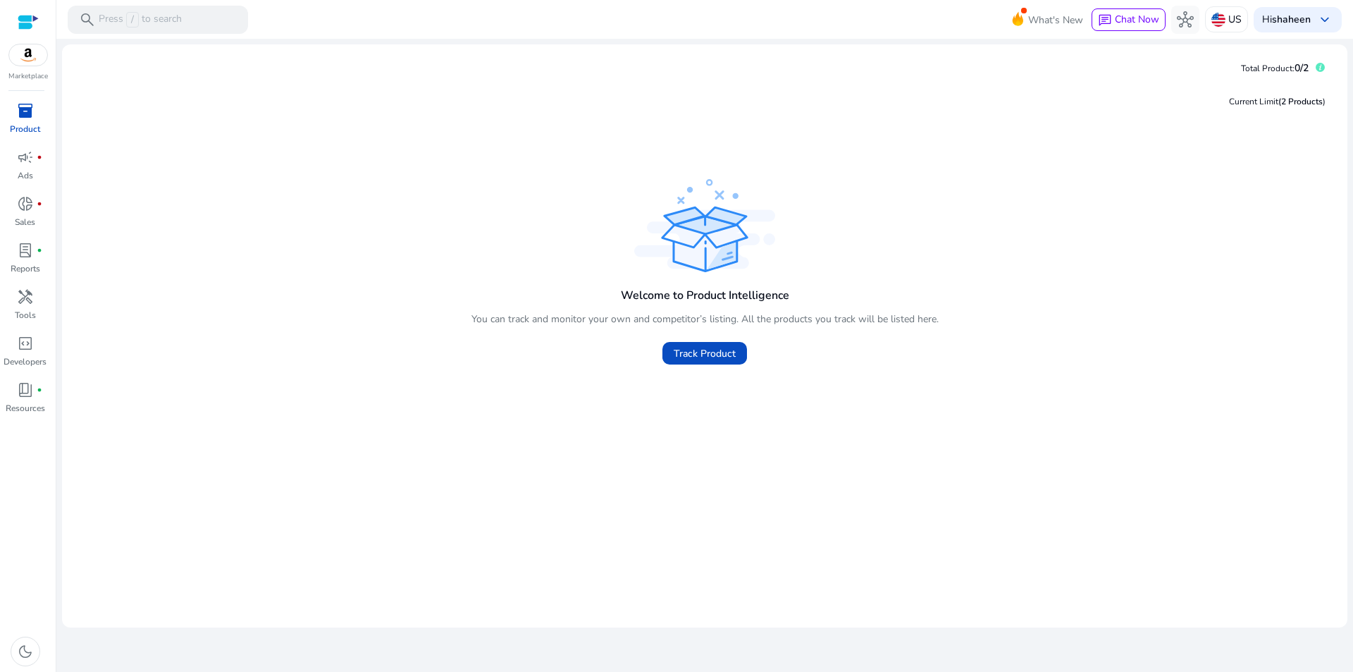
click at [25, 57] on img at bounding box center [28, 54] width 38 height 21
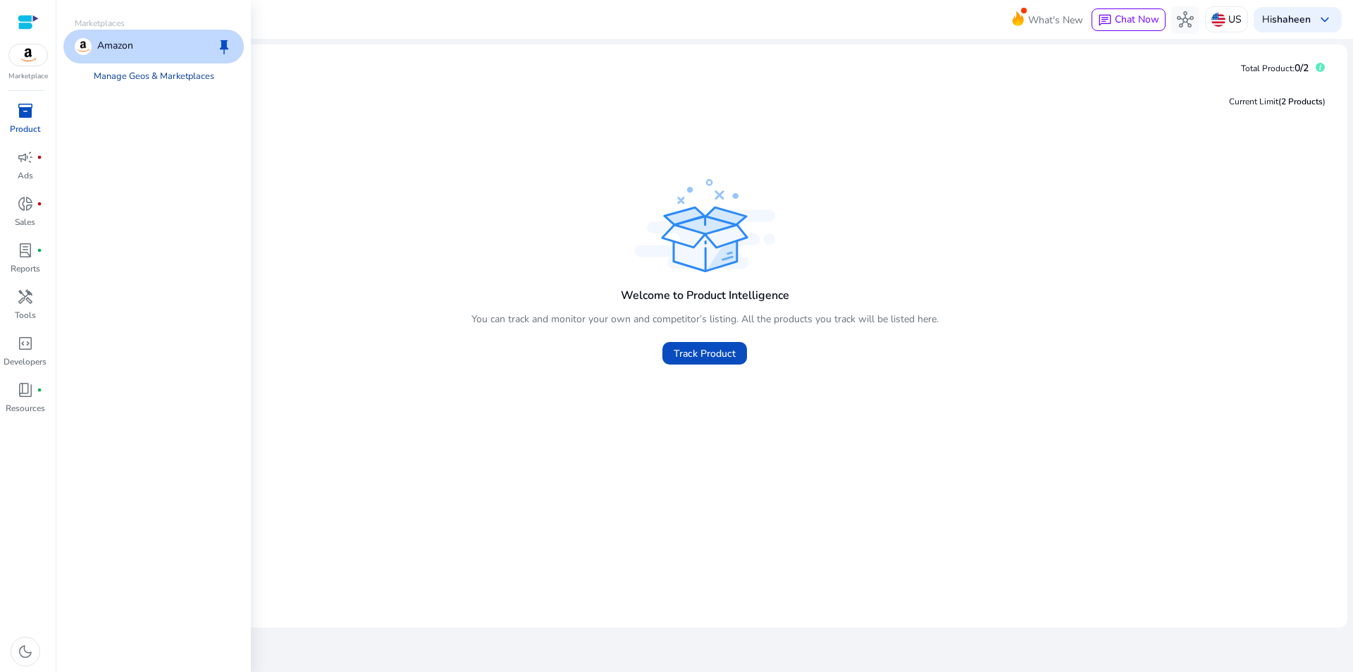
click at [151, 80] on link "Manage Geos & Marketplaces" at bounding box center [153, 75] width 143 height 25
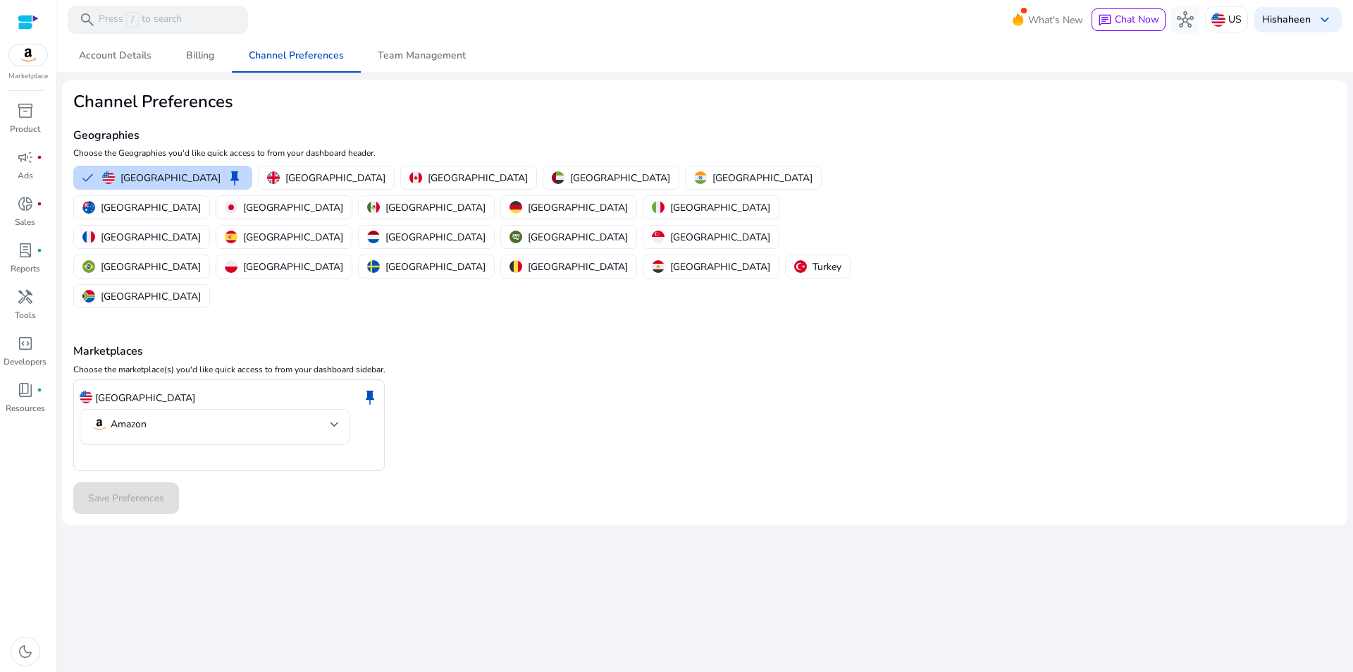
click at [538, 311] on div "Marketplaces Choose the marketplace(s) you'd like quick access to from your das…" at bounding box center [704, 391] width 1263 height 160
click at [101, 482] on div "Save Preferences" at bounding box center [704, 498] width 1263 height 32
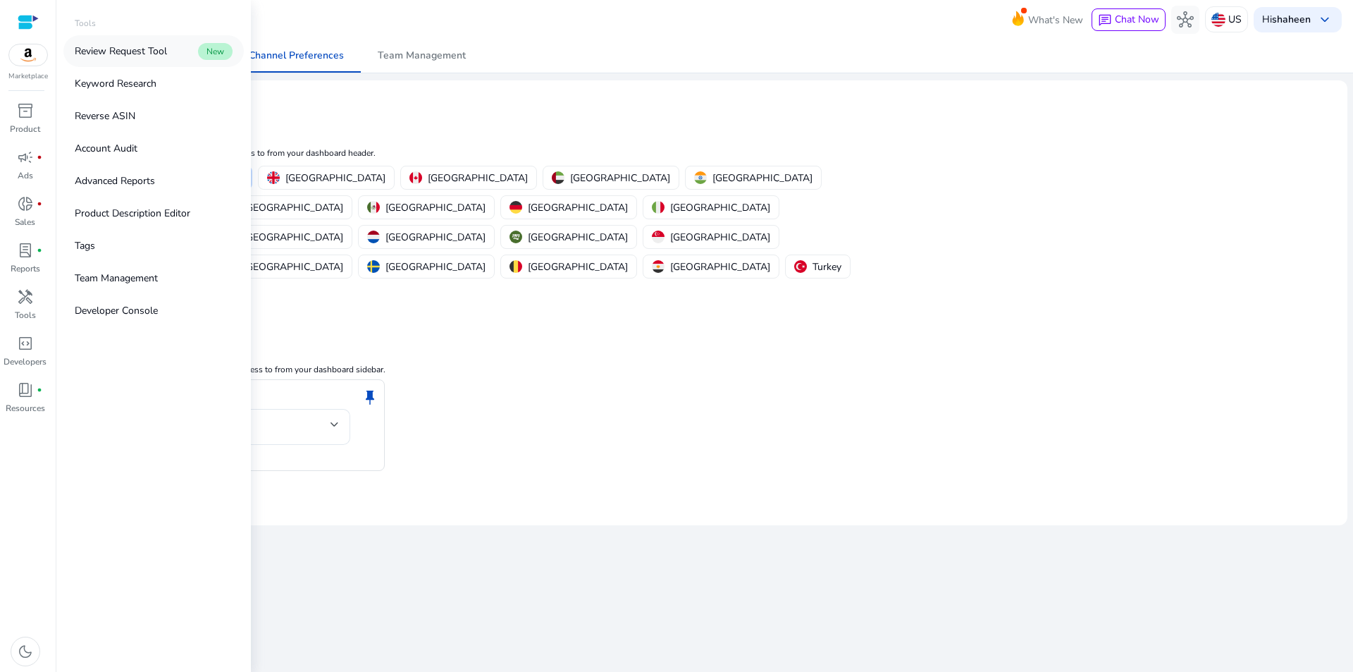
click at [162, 53] on p "Review Request Tool" at bounding box center [121, 51] width 92 height 15
